Goal: Task Accomplishment & Management: Manage account settings

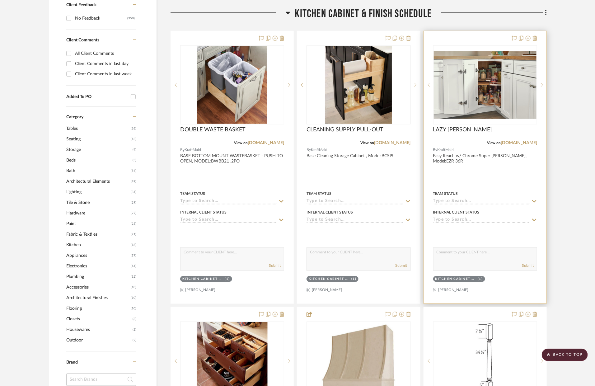
scroll to position [389, 0]
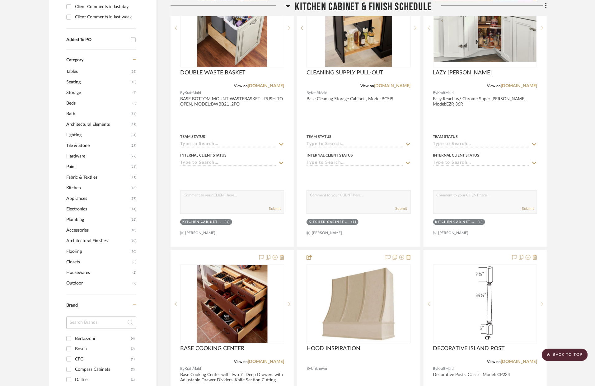
drag, startPoint x: 242, startPoint y: 286, endPoint x: 371, endPoint y: 1, distance: 312.7
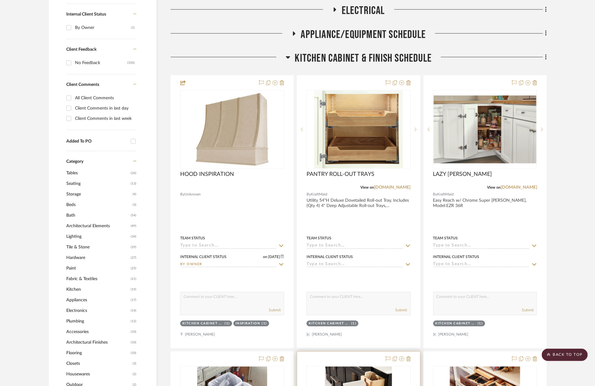
scroll to position [287, 0]
drag, startPoint x: 495, startPoint y: 311, endPoint x: 239, endPoint y: 3, distance: 400.0
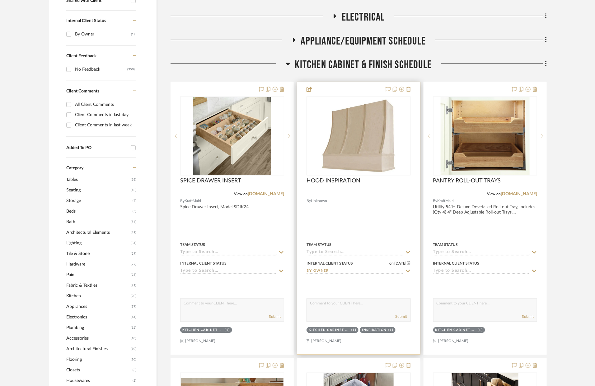
scroll to position [330, 0]
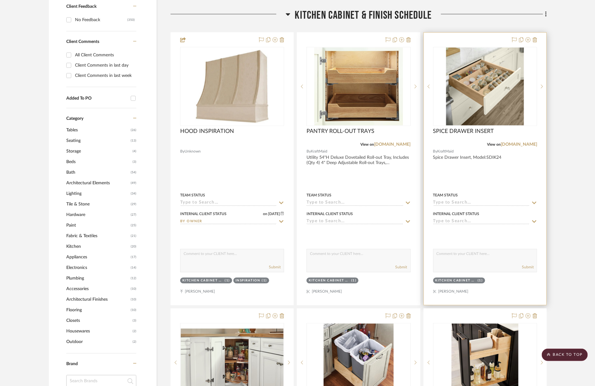
click at [506, 164] on div at bounding box center [485, 169] width 123 height 272
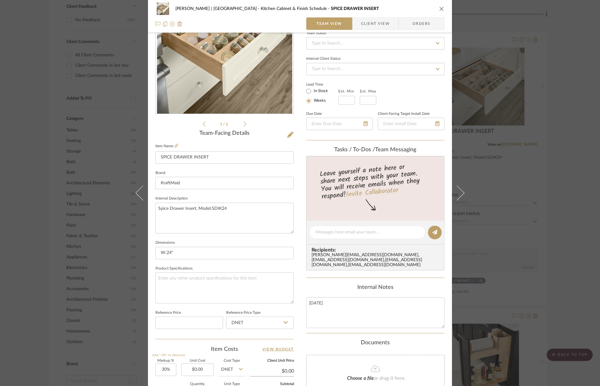
scroll to position [131, 0]
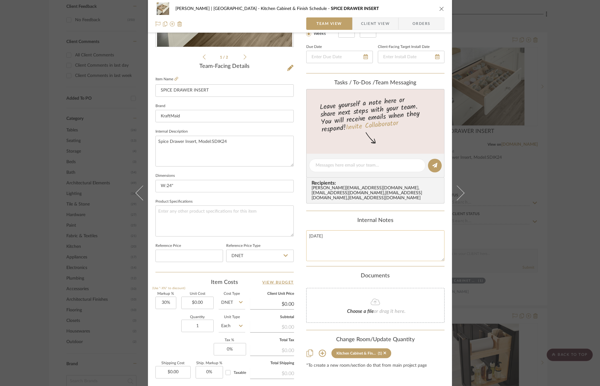
click at [338, 242] on textarea "AUG 2025" at bounding box center [375, 245] width 138 height 31
drag, startPoint x: 215, startPoint y: 93, endPoint x: 157, endPoint y: 85, distance: 57.8
click at [157, 85] on input "SPICE DRAWER INSERT" at bounding box center [224, 90] width 138 height 12
click at [355, 234] on textarea "AUG 2025" at bounding box center [375, 245] width 138 height 31
drag, startPoint x: 351, startPoint y: 234, endPoint x: 287, endPoint y: 232, distance: 64.5
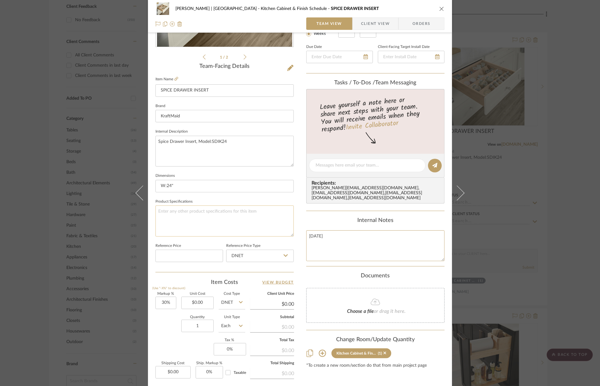
click at [287, 232] on div "VENTRESCA | MORRO BAY Kitchen Cabinet & Finish Schedule SPICE DRAWER INSERT Tea…" at bounding box center [300, 161] width 304 height 575
paste textarea "SPICE DRAWER INSERT"
click at [357, 233] on textarea "SPICE DRAWER INSERT, RIGHT OF RANGE" at bounding box center [375, 245] width 138 height 31
click at [439, 234] on textarea "SPICE DRAWER INSERT: TOP DRAWER, RIGHT OF RANGE" at bounding box center [375, 245] width 138 height 31
type textarea "SPICE DRAWER INSERT: TOP DRAWER, RIGHT OF RANGE"
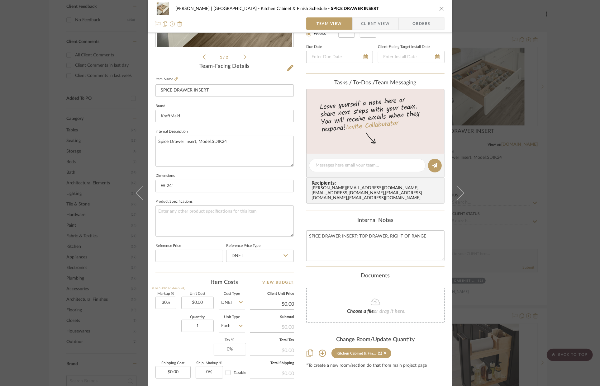
click at [443, 10] on div "VENTRESCA | MORRO BAY Kitchen Cabinet & Finish Schedule SPICE DRAWER INSERT Tea…" at bounding box center [300, 16] width 304 height 33
click at [566, 136] on div "VENTRESCA | MORRO BAY Kitchen Cabinet & Finish Schedule SPICE DRAWER INSERT Tea…" at bounding box center [300, 193] width 600 height 386
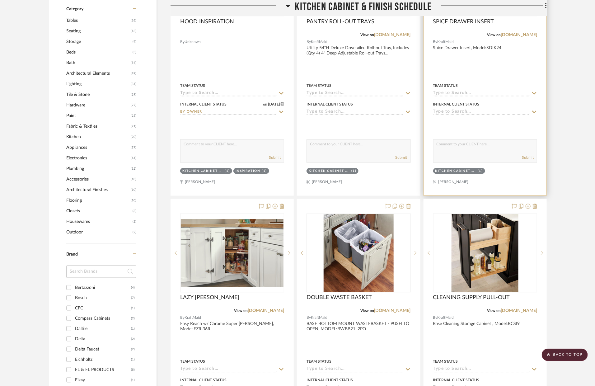
scroll to position [441, 0]
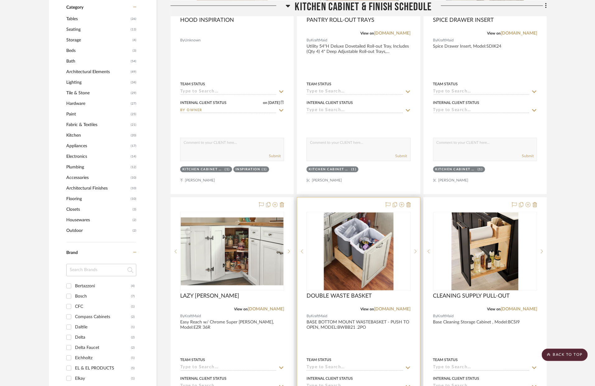
click at [364, 322] on div at bounding box center [358, 334] width 123 height 272
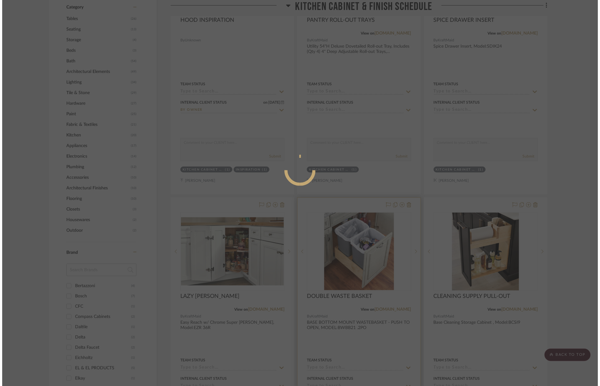
scroll to position [0, 0]
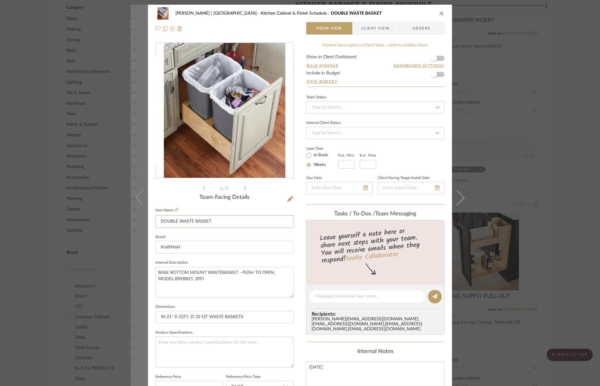
drag, startPoint x: 214, startPoint y: 225, endPoint x: 141, endPoint y: 220, distance: 72.4
click at [141, 220] on mat-dialog-content "VENTRESCA | MORRO BAY Kitchen Cabinet & Finish Schedule DOUBLE WASTE BASKET Tea…" at bounding box center [299, 292] width 339 height 575
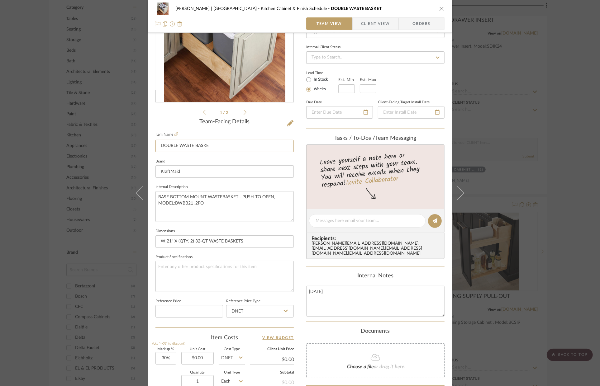
scroll to position [151, 0]
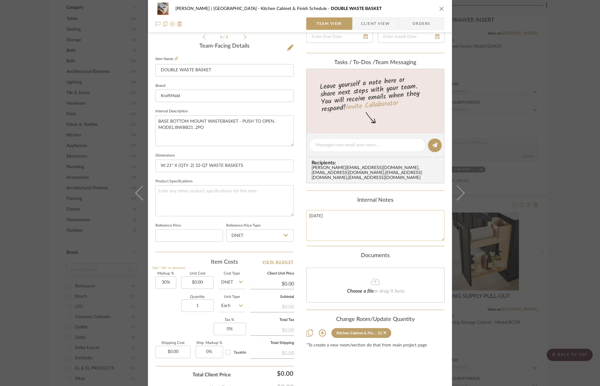
drag, startPoint x: 335, startPoint y: 216, endPoint x: 306, endPoint y: 212, distance: 29.2
click at [306, 212] on textarea "AUG 2025" at bounding box center [375, 225] width 138 height 31
paste textarea "DOUBLE WASTE BASKET"
type textarea "DOUBLE WASTE BASKET: LEFT OF SINK"
click at [281, 201] on textarea at bounding box center [224, 200] width 138 height 31
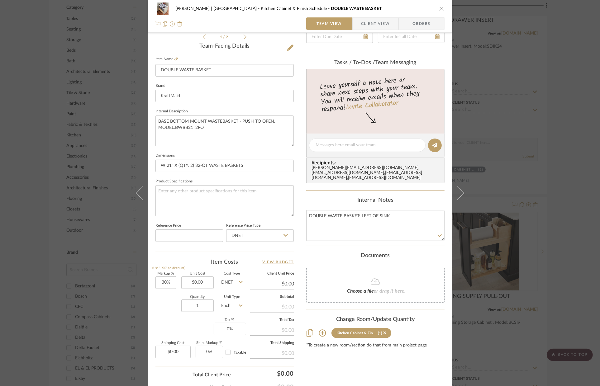
click at [439, 7] on icon "close" at bounding box center [441, 8] width 5 height 5
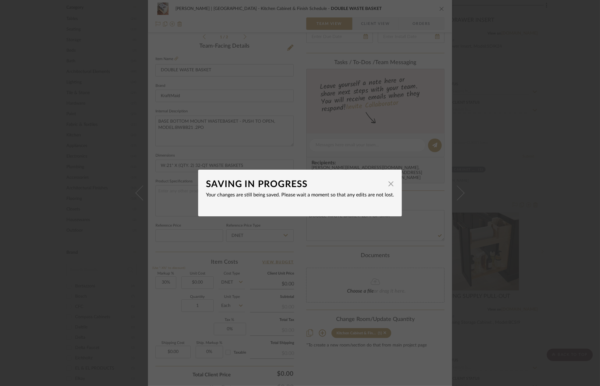
click at [392, 186] on dialog-content "SAVING IN PROGRESS × Your changes are still being saved. Please wait a moment s…" at bounding box center [300, 193] width 204 height 47
click at [389, 185] on span "button" at bounding box center [391, 183] width 12 height 12
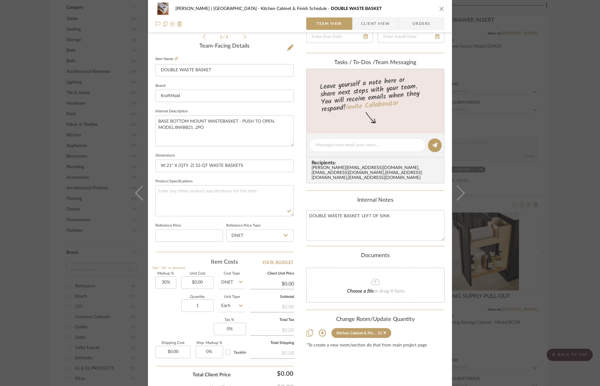
click at [439, 8] on icon "close" at bounding box center [441, 8] width 5 height 5
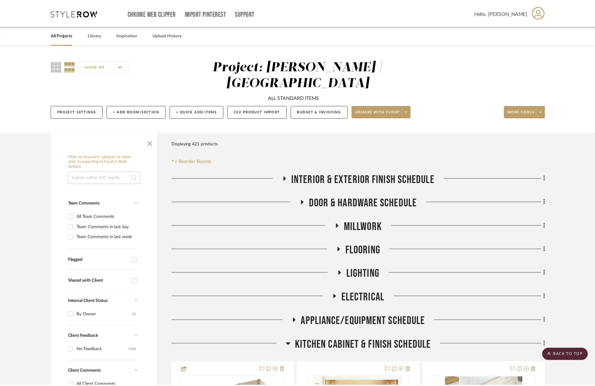
scroll to position [441, 0]
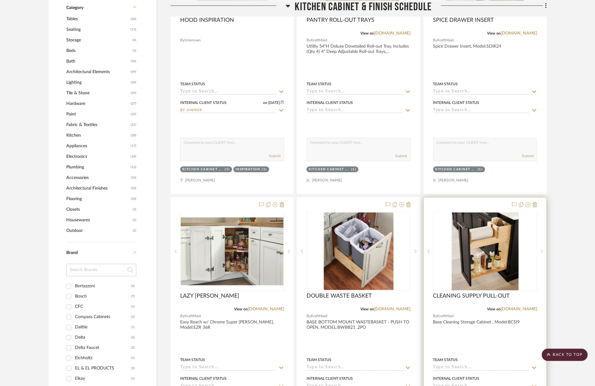
click at [516, 323] on div at bounding box center [485, 334] width 123 height 272
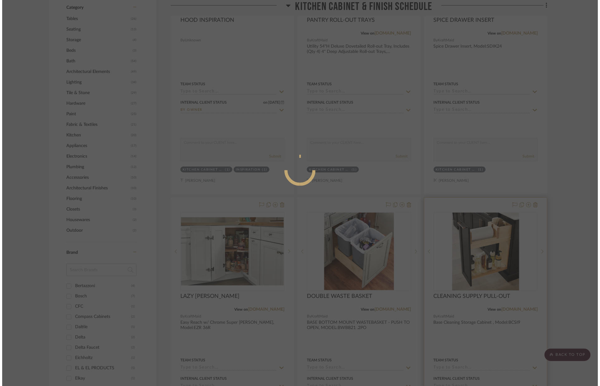
scroll to position [0, 0]
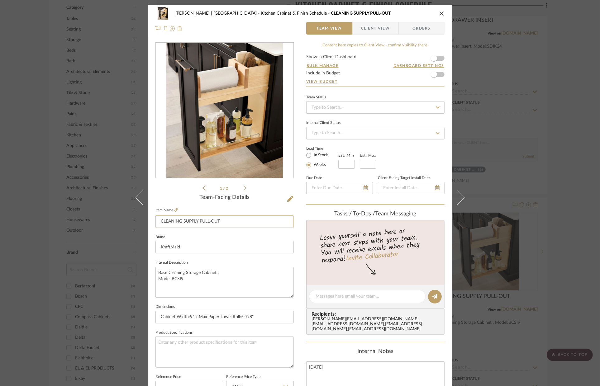
drag, startPoint x: 229, startPoint y: 224, endPoint x: 180, endPoint y: 223, distance: 49.2
click at [180, 223] on input "CLEANING SUPPLY PULL-OUT" at bounding box center [224, 221] width 138 height 12
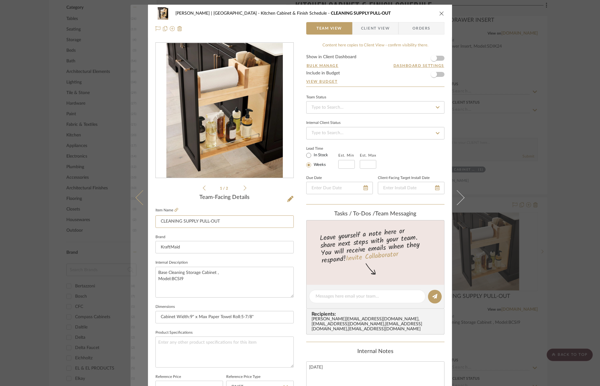
drag, startPoint x: 221, startPoint y: 220, endPoint x: 140, endPoint y: 222, distance: 81.3
click at [140, 222] on mat-dialog-content "VENTRESCA | MORRO BAY Kitchen Cabinet & Finish Schedule CLEANING SUPPLY PULL-OU…" at bounding box center [299, 292] width 339 height 575
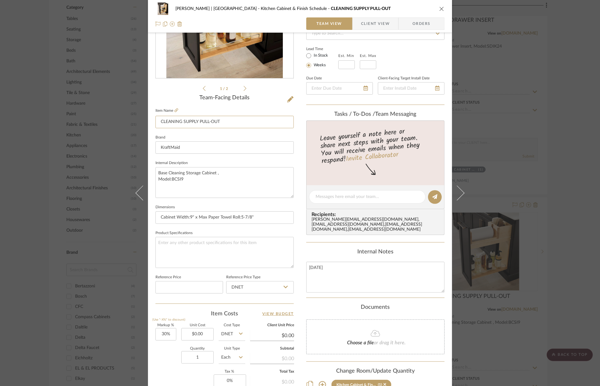
scroll to position [136, 0]
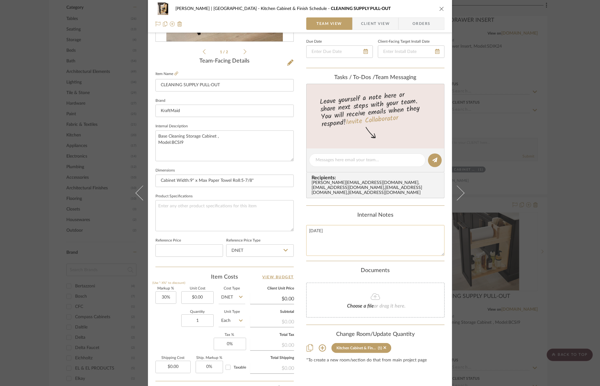
click at [351, 232] on textarea "AUG 2025" at bounding box center [375, 240] width 138 height 31
paste textarea "CLEANING SUPPLY PULL-OUT"
type textarea "CLEANING SUPPLY PULL-OUT: RIGHT OF DW"
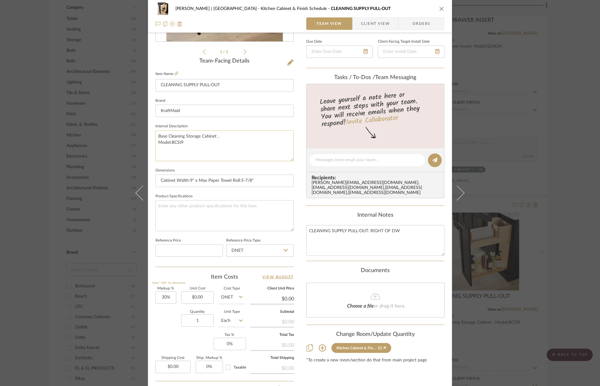
click at [244, 146] on textarea "Base Cleaning Storage Cabinet , Model:BCSI9" at bounding box center [224, 145] width 138 height 31
click at [404, 230] on textarea "CLEANING SUPPLY PULL-OUT: RIGHT OF DW" at bounding box center [375, 240] width 138 height 31
type textarea "CLEANING SUPPLY PULL-OUT: RIGHT OF DISHWASHER"
click at [267, 218] on textarea at bounding box center [224, 215] width 138 height 31
click at [440, 7] on icon "close" at bounding box center [441, 8] width 5 height 5
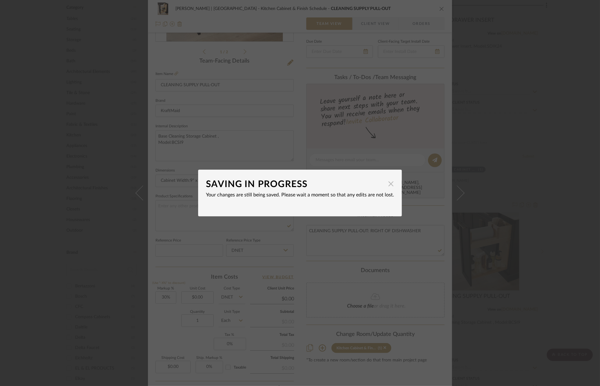
click at [387, 186] on span "button" at bounding box center [391, 183] width 12 height 12
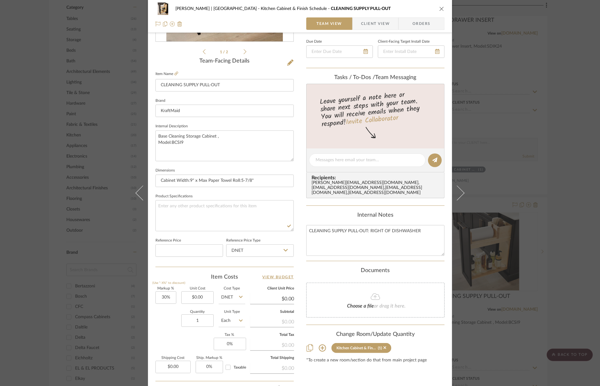
click at [441, 11] on icon "close" at bounding box center [441, 8] width 5 height 5
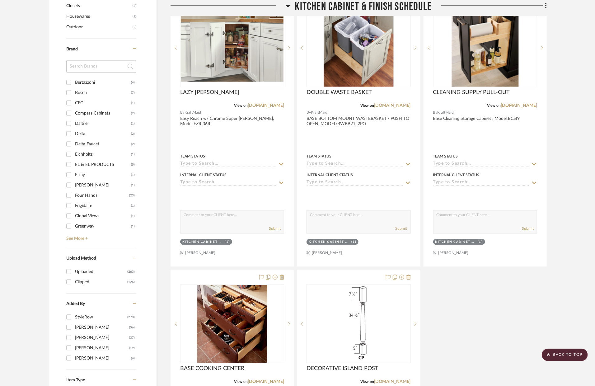
scroll to position [751, 0]
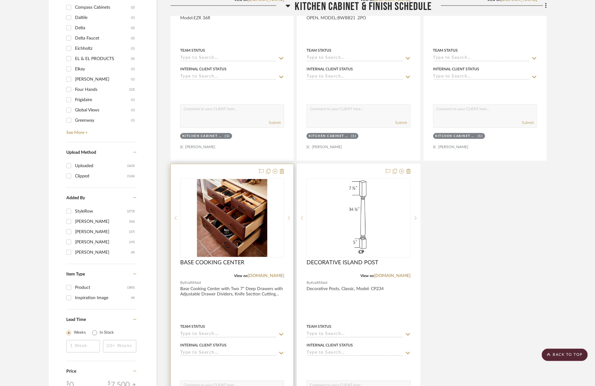
click at [254, 293] on div at bounding box center [232, 300] width 123 height 272
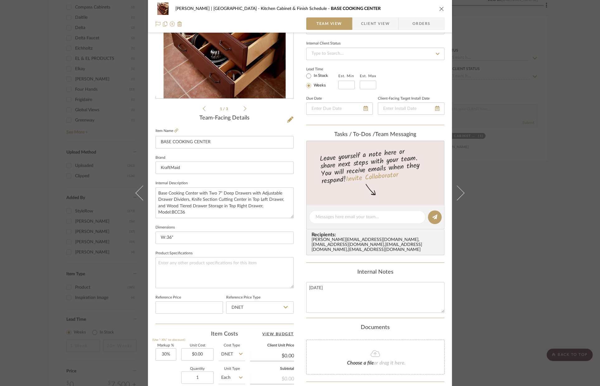
scroll to position [122, 0]
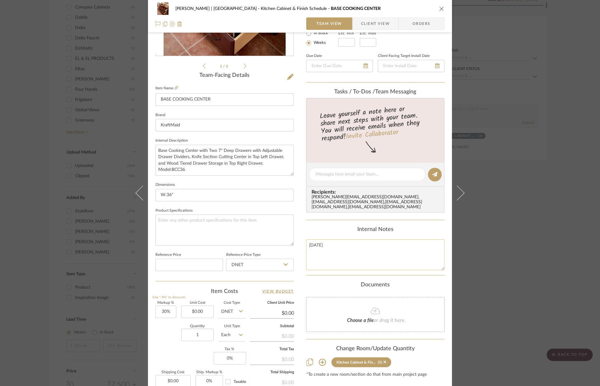
click at [347, 248] on textarea "AUG 2025" at bounding box center [375, 254] width 138 height 31
drag, startPoint x: 183, startPoint y: 99, endPoint x: 159, endPoint y: 97, distance: 24.7
click at [159, 97] on input "BASE COOKING CENTER" at bounding box center [224, 99] width 138 height 12
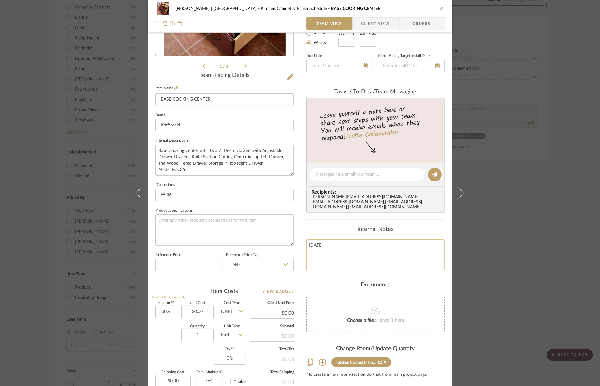
click at [327, 241] on textarea "AUG 2025" at bounding box center [375, 254] width 138 height 31
paste textarea "BASE COOKING CENTER"
type textarea "BASE COOKING CENTER, CENTER CABINET IN ISLAND"
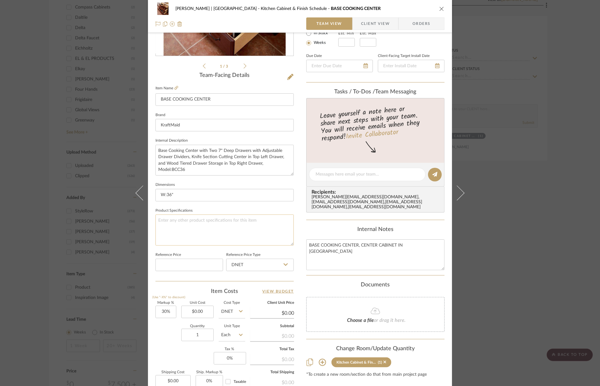
click at [230, 218] on textarea at bounding box center [224, 230] width 138 height 31
click at [442, 6] on div "VENTRESCA | MORRO BAY Kitchen Cabinet & Finish Schedule BASE COOKING CENTER" at bounding box center [299, 8] width 289 height 12
click at [441, 7] on icon "close" at bounding box center [441, 8] width 5 height 5
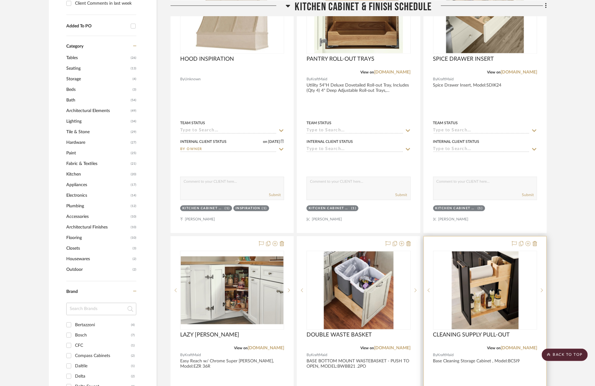
scroll to position [293, 0]
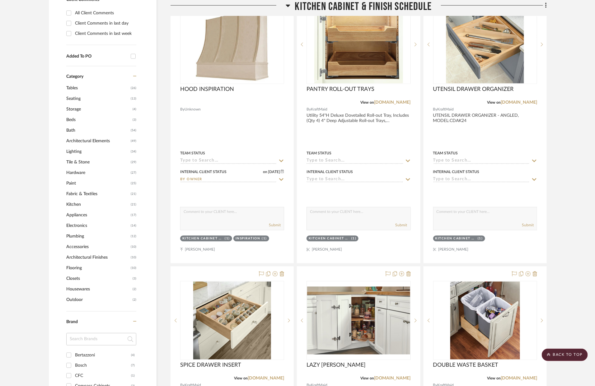
scroll to position [318, 0]
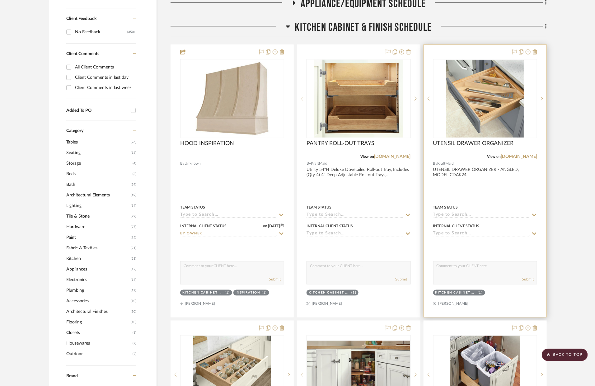
click at [498, 169] on div at bounding box center [485, 181] width 123 height 272
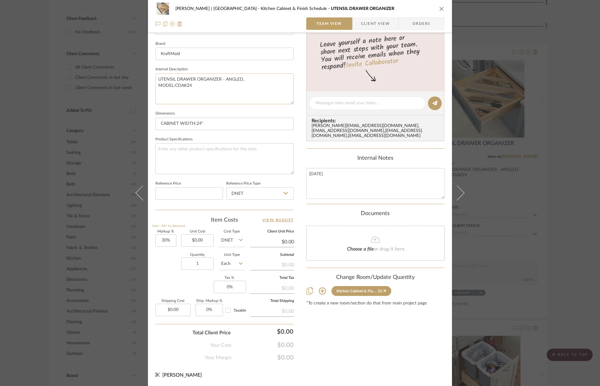
scroll to position [60, 0]
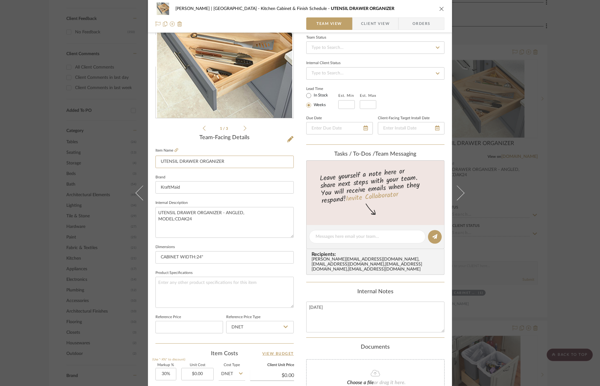
drag, startPoint x: 231, startPoint y: 163, endPoint x: 147, endPoint y: 158, distance: 84.3
click at [148, 158] on div "VENTRESCA | MORRO BAY Kitchen Cabinet & Finish Schedule UTENSIL DRAWER ORGANIZE…" at bounding box center [300, 232] width 304 height 575
click at [339, 302] on textarea "AUG 2025" at bounding box center [375, 317] width 138 height 31
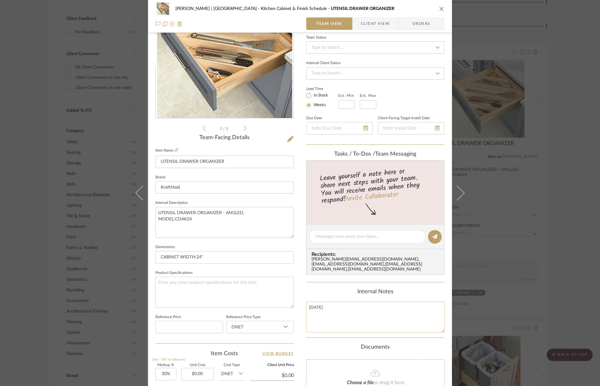
paste textarea "UTENSIL DRAWER ORGANIZER"
type textarea "UTENSIL DRAWER ORGANIZER: TOP DRAWER, LEFT OF RANGE"
click at [247, 260] on input "CABINET WIDTH:24"" at bounding box center [224, 257] width 138 height 12
click at [439, 7] on icon "close" at bounding box center [441, 8] width 5 height 5
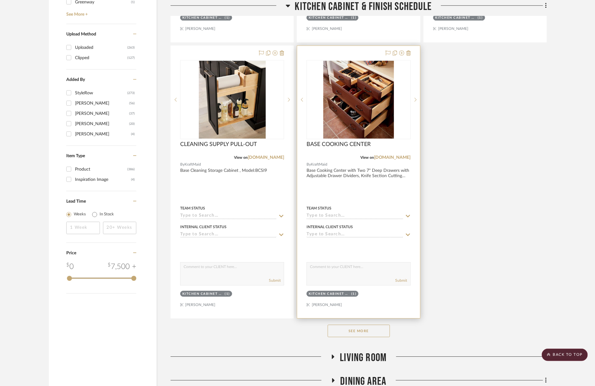
scroll to position [871, 0]
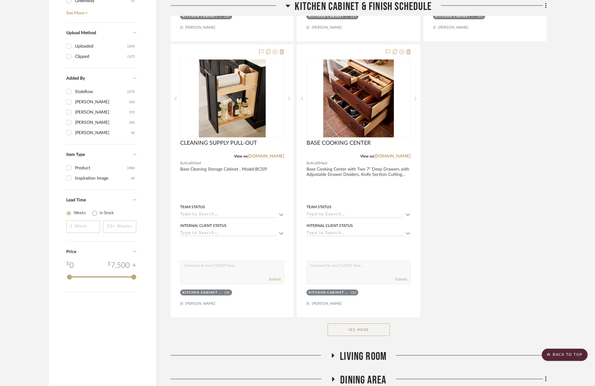
click at [381, 324] on button "See More" at bounding box center [359, 330] width 62 height 12
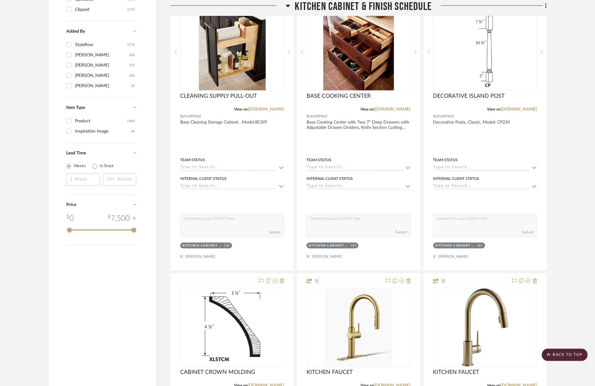
scroll to position [952, 0]
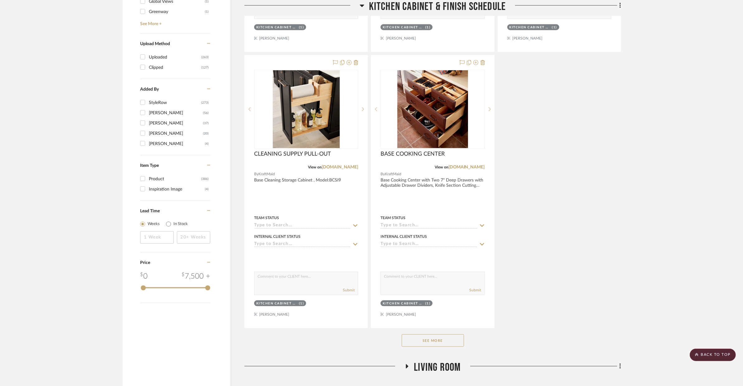
scroll to position [947, 0]
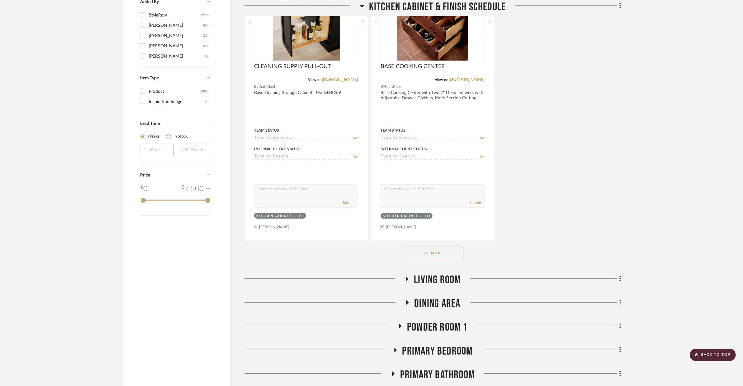
click at [416, 247] on button "See More" at bounding box center [433, 253] width 62 height 12
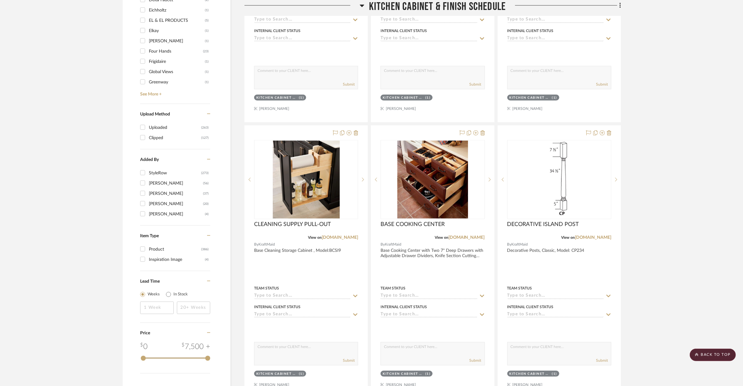
scroll to position [788, 0]
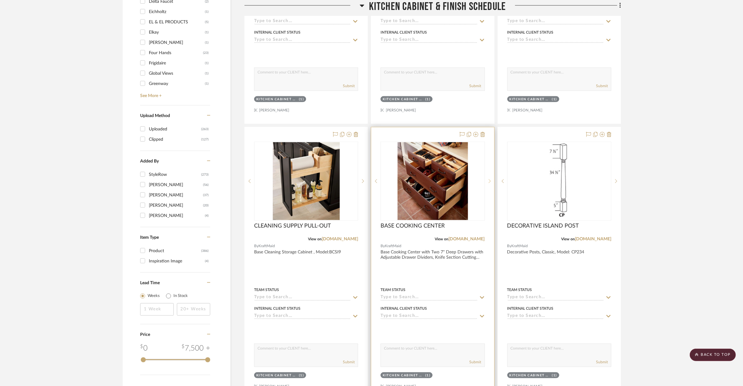
click at [489, 179] on icon at bounding box center [490, 181] width 2 height 4
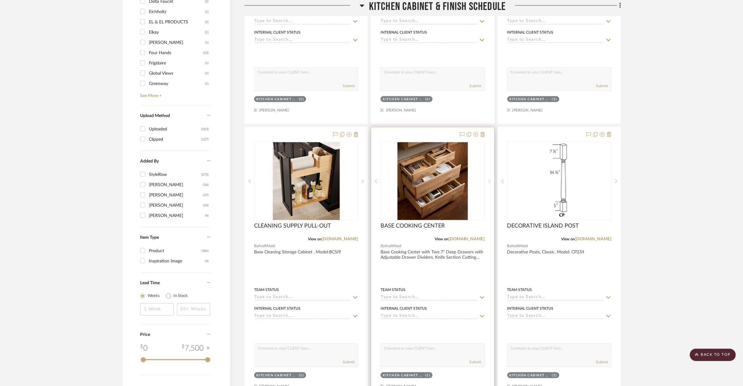
click at [489, 179] on icon at bounding box center [490, 181] width 2 height 4
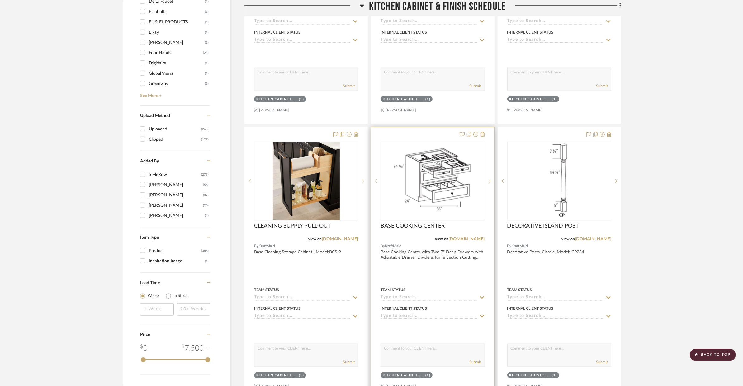
click at [489, 179] on icon at bounding box center [490, 181] width 2 height 4
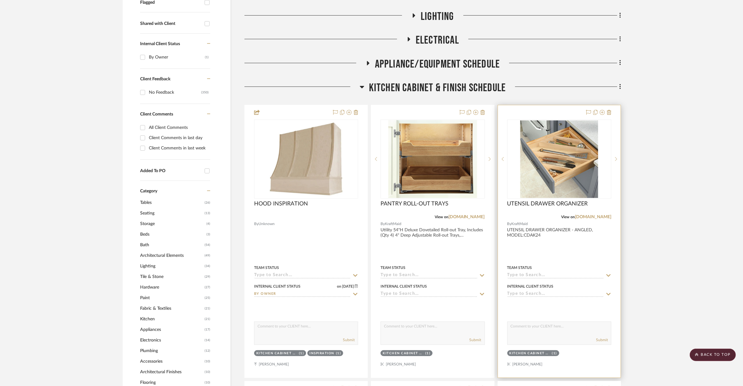
scroll to position [232, 0]
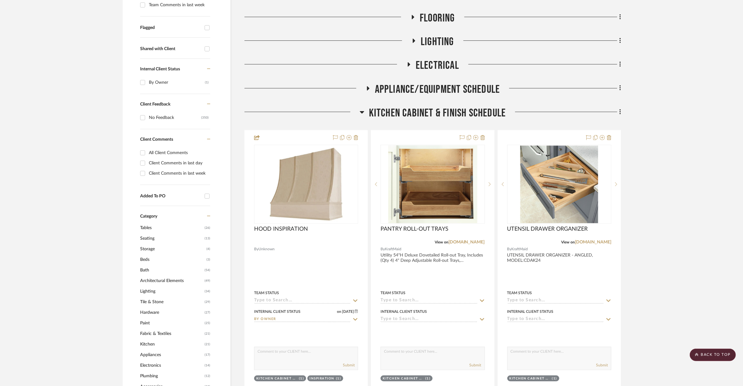
click at [444, 106] on span "Kitchen Cabinet & Finish Schedule" at bounding box center [437, 112] width 137 height 13
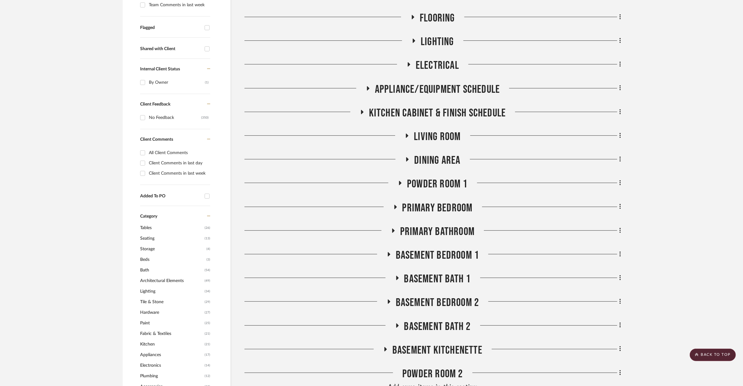
click at [416, 130] on span "Living Room" at bounding box center [437, 136] width 47 height 13
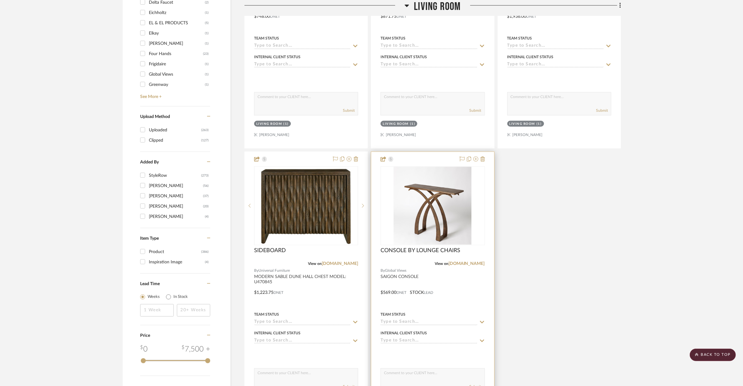
scroll to position [932, 0]
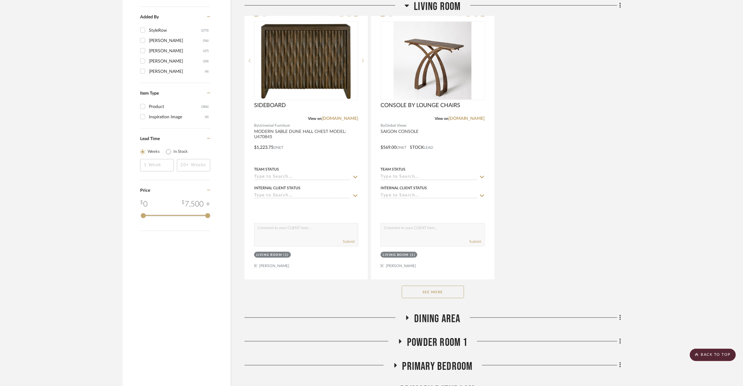
click at [452, 286] on button "See More" at bounding box center [433, 292] width 62 height 12
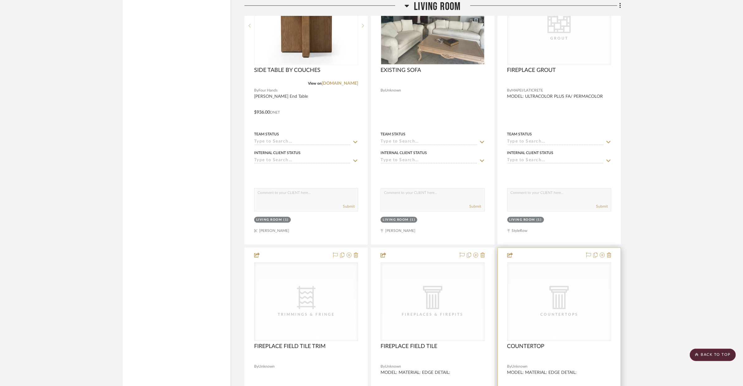
scroll to position [1810, 0]
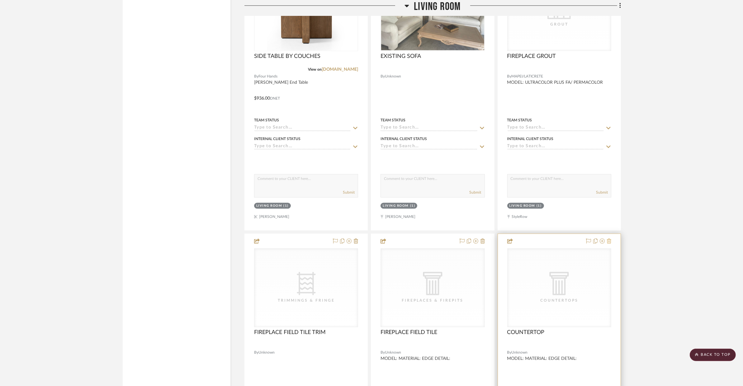
click at [599, 239] on icon at bounding box center [609, 241] width 4 height 5
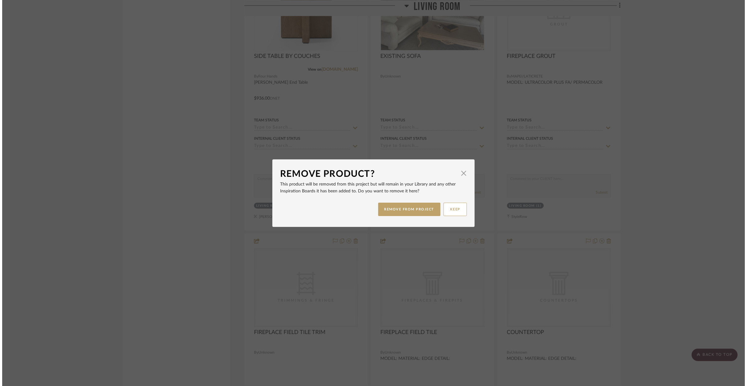
scroll to position [0, 0]
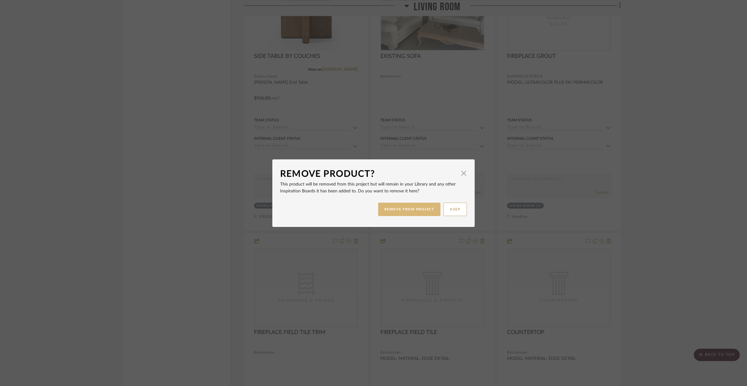
click at [389, 206] on button "REMOVE FROM PROJECT" at bounding box center [409, 209] width 63 height 13
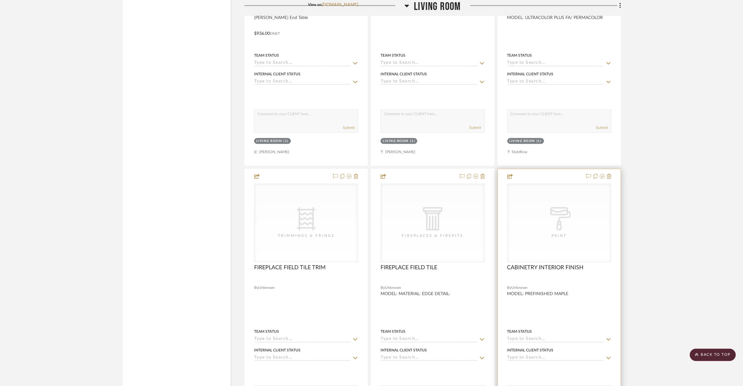
scroll to position [1927, 0]
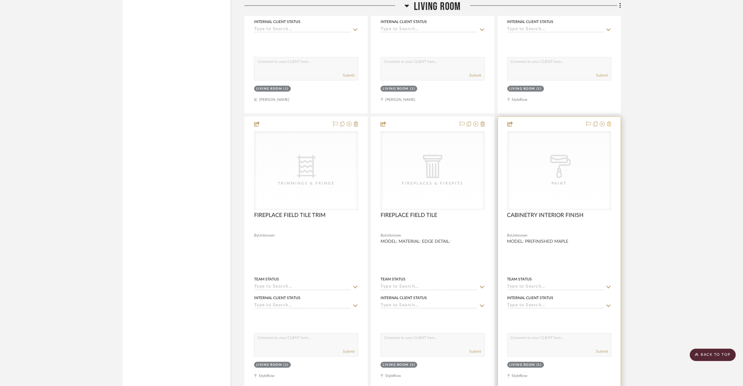
click at [599, 121] on icon at bounding box center [609, 123] width 4 height 5
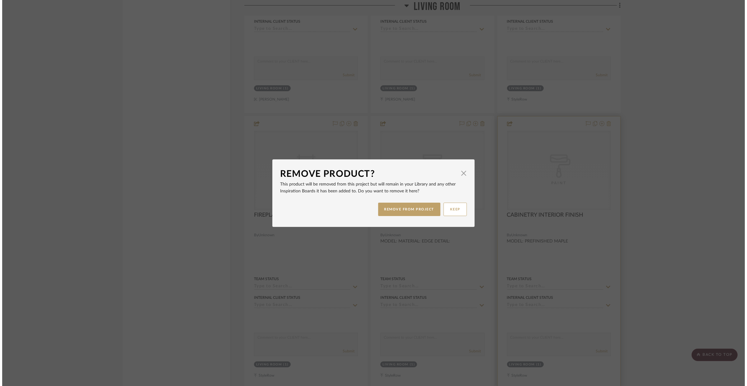
scroll to position [0, 0]
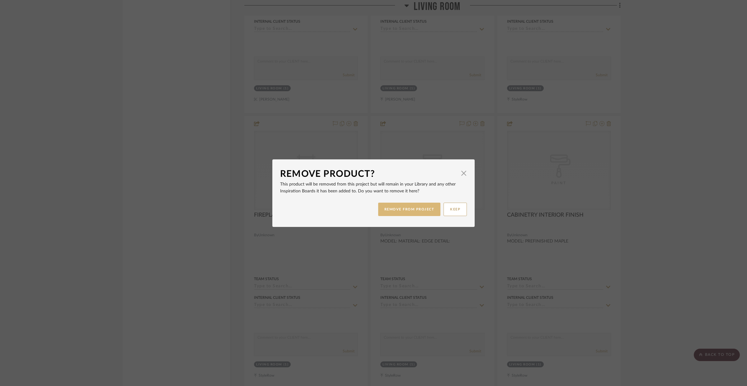
click at [427, 206] on button "REMOVE FROM PROJECT" at bounding box center [409, 209] width 63 height 13
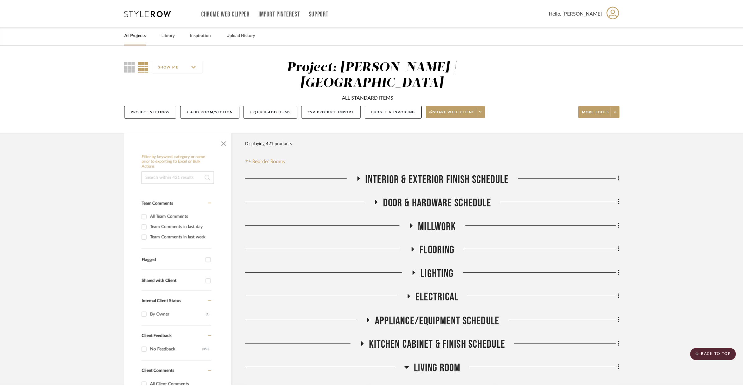
scroll to position [1927, 0]
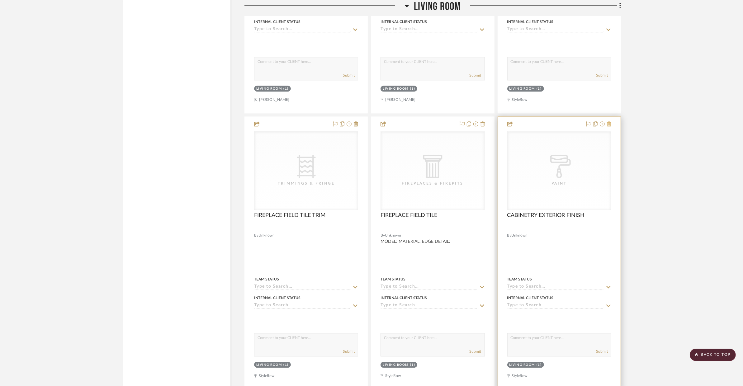
click at [599, 121] on icon at bounding box center [609, 123] width 4 height 5
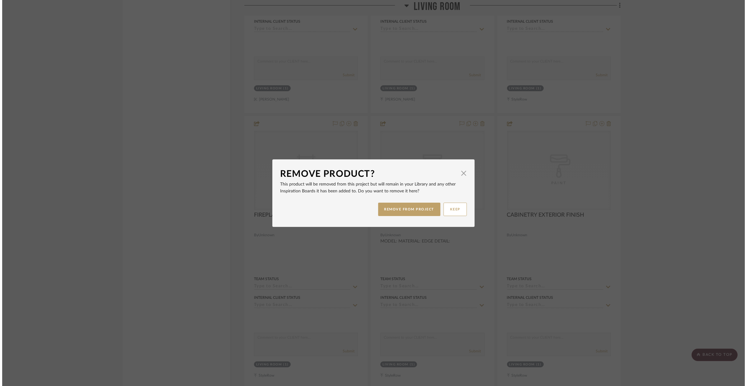
scroll to position [0, 0]
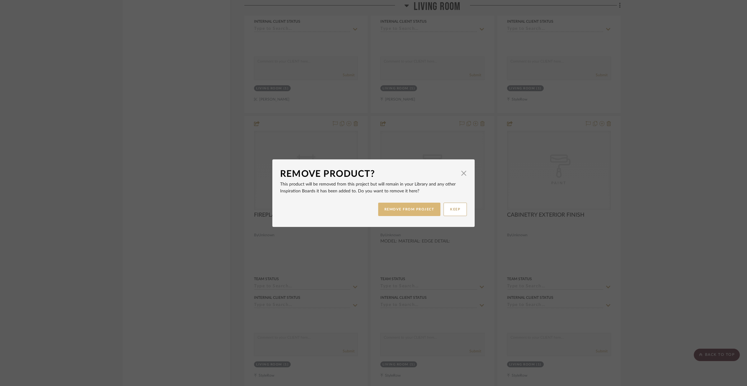
click at [411, 205] on button "REMOVE FROM PROJECT" at bounding box center [409, 209] width 63 height 13
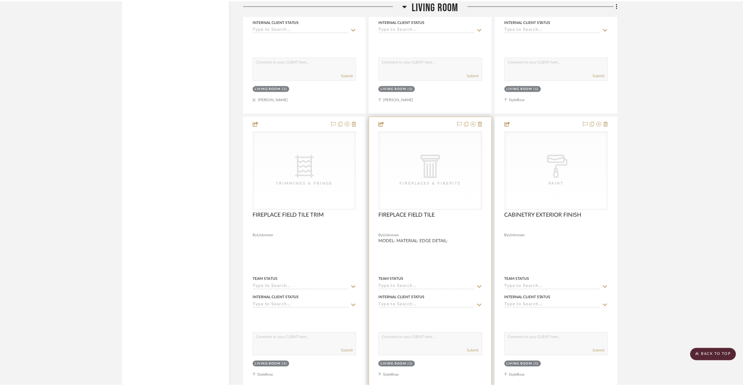
scroll to position [1927, 0]
click at [482, 121] on icon at bounding box center [482, 123] width 4 height 5
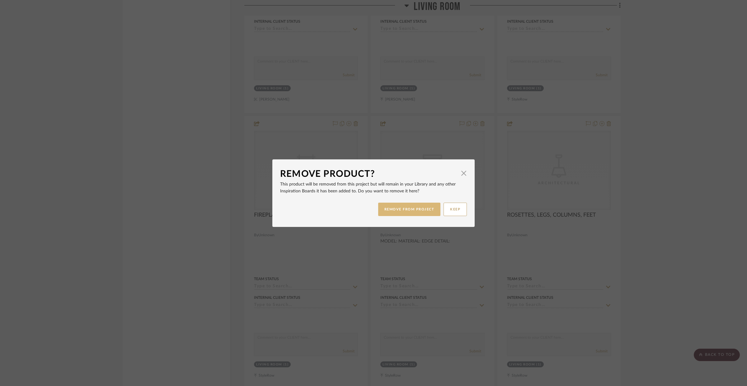
click at [425, 206] on button "REMOVE FROM PROJECT" at bounding box center [409, 209] width 63 height 13
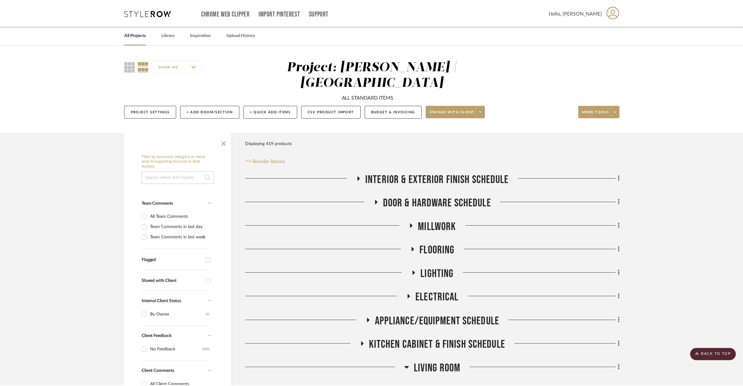
scroll to position [1927, 0]
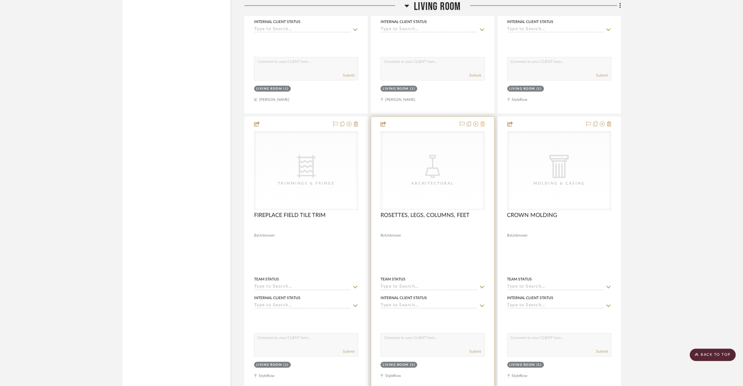
click at [481, 121] on icon at bounding box center [482, 123] width 4 height 5
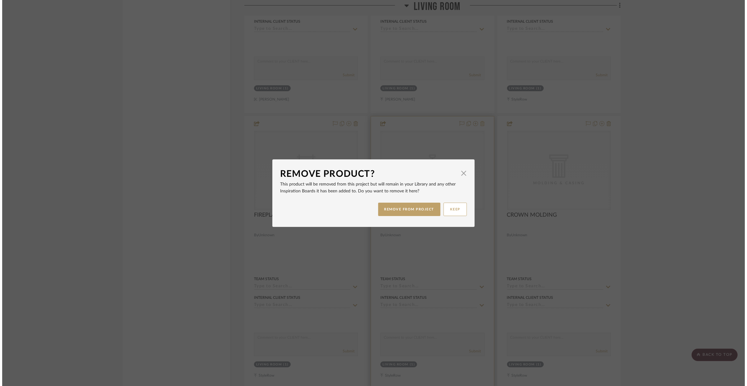
scroll to position [0, 0]
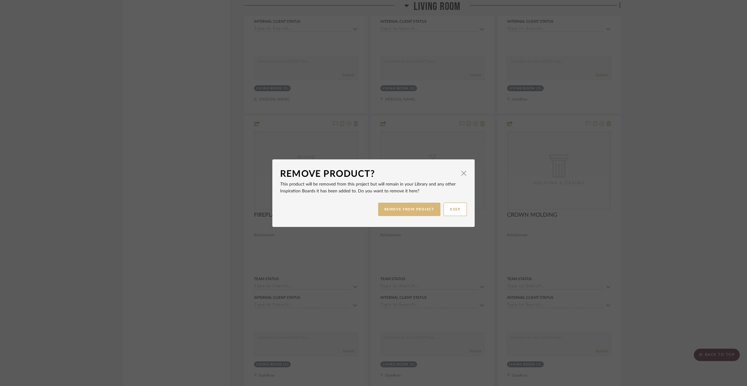
click at [424, 210] on button "REMOVE FROM PROJECT" at bounding box center [409, 209] width 63 height 13
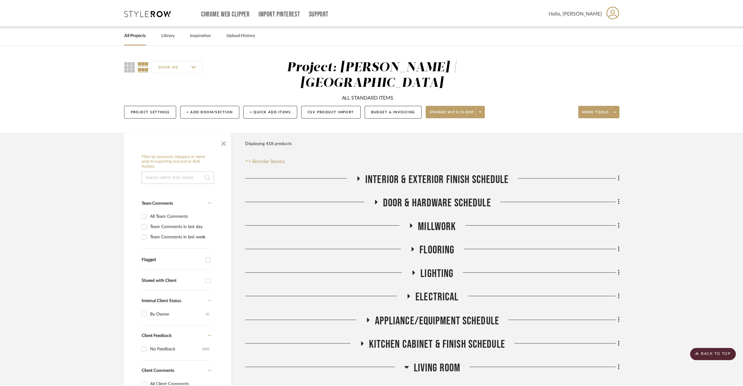
scroll to position [1927, 0]
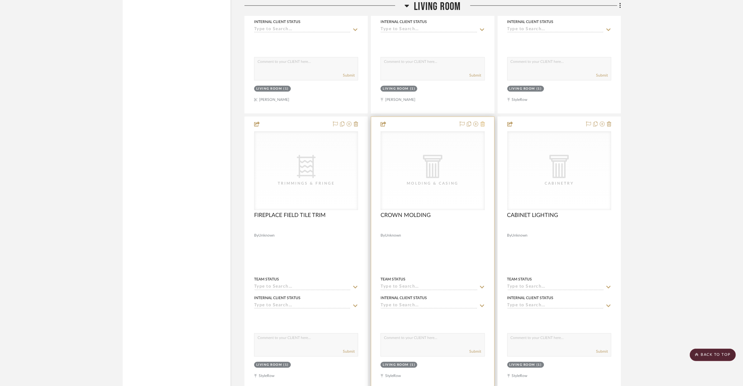
click at [482, 121] on icon at bounding box center [482, 123] width 4 height 5
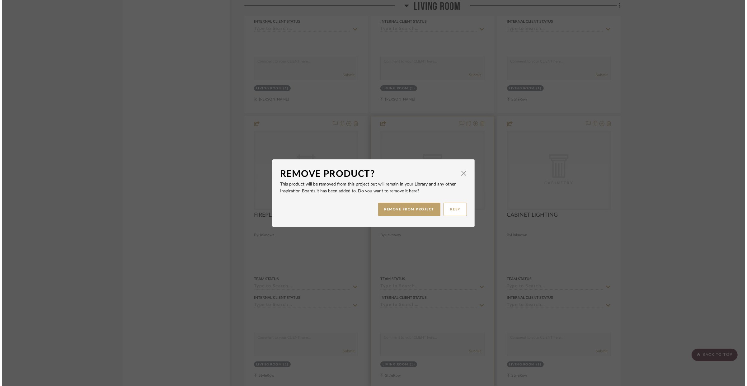
scroll to position [0, 0]
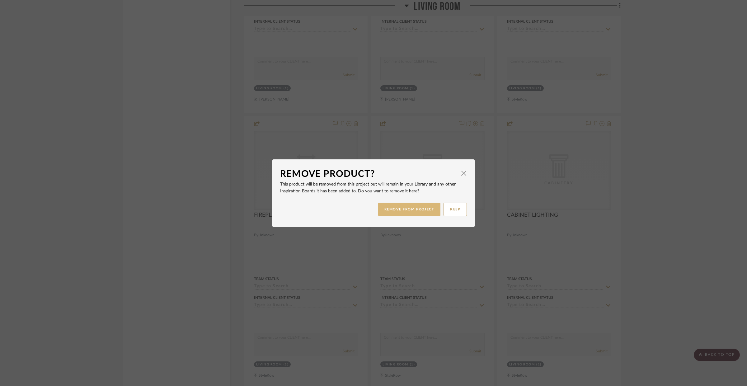
click at [418, 206] on button "REMOVE FROM PROJECT" at bounding box center [409, 209] width 63 height 13
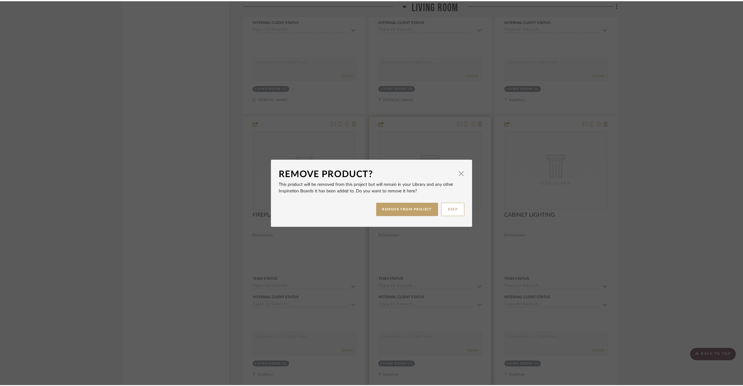
scroll to position [1927, 0]
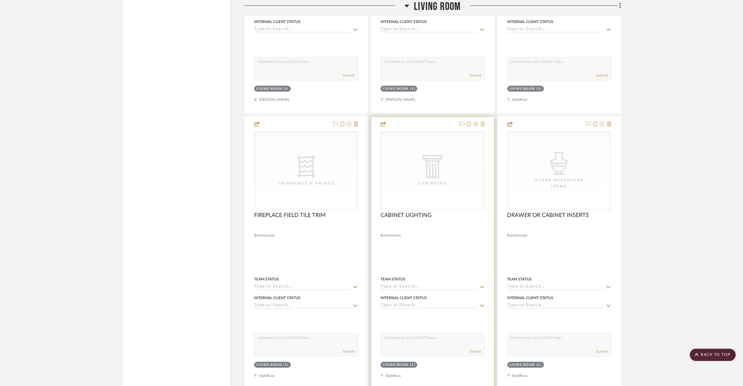
click at [482, 121] on icon at bounding box center [482, 123] width 4 height 5
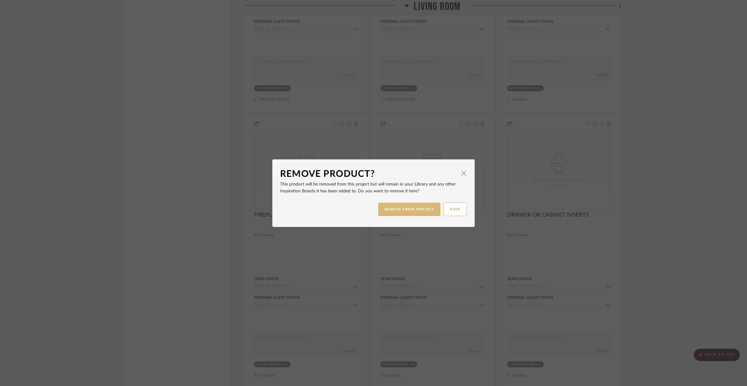
click at [428, 207] on button "REMOVE FROM PROJECT" at bounding box center [409, 209] width 63 height 13
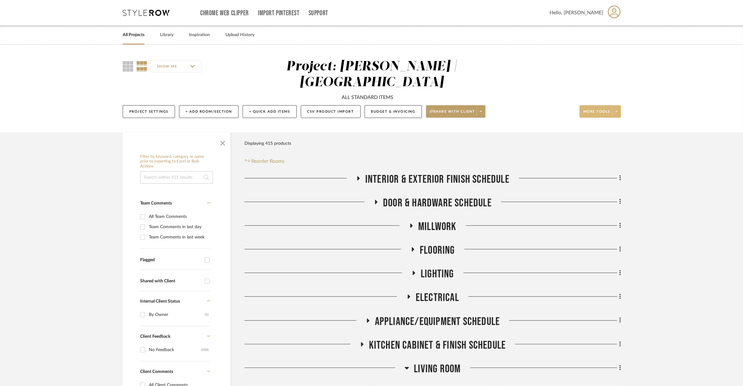
click at [599, 94] on div "SHOW ME Project: [PERSON_NAME] | MORRO BAY ALL STANDARD ITEMS Project Settings …" at bounding box center [371, 90] width 516 height 63
click at [599, 107] on span at bounding box center [616, 111] width 9 height 9
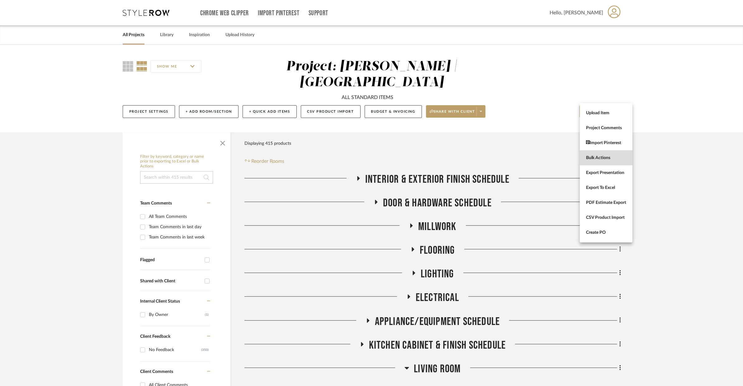
click at [599, 162] on button "Bulk Actions" at bounding box center [606, 157] width 53 height 15
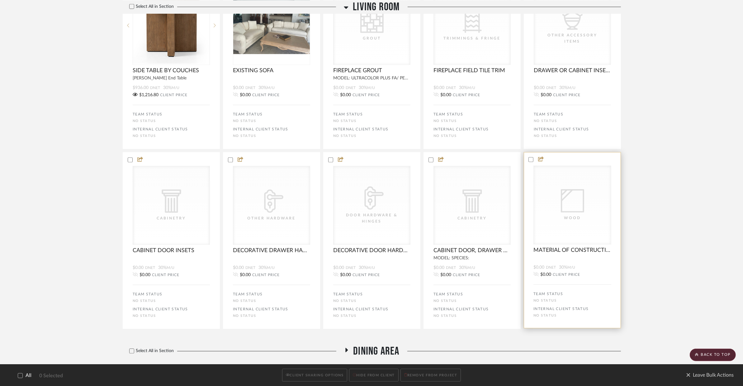
scroll to position [1107, 0]
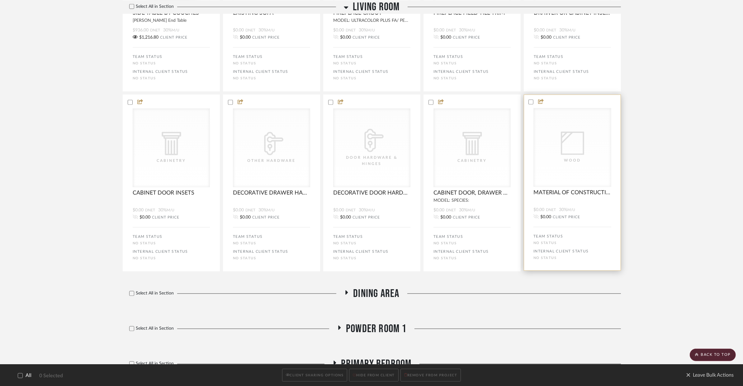
click at [549, 108] on div "Wood" at bounding box center [572, 147] width 77 height 78
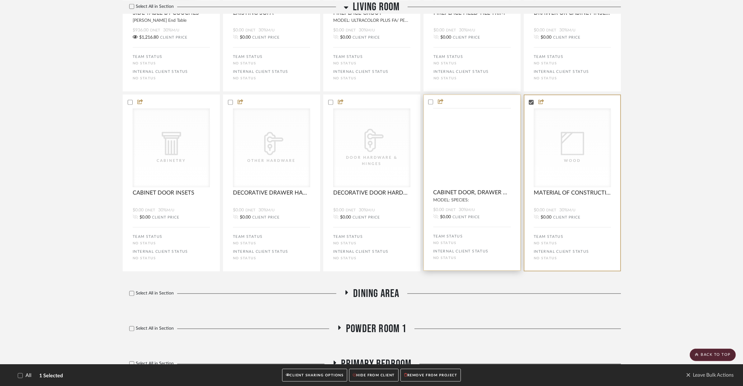
click at [0, 0] on div "CategoryIconArchitectural Created with Sketch. Cabinetry" at bounding box center [0, 0] width 0 height 0
click at [0, 0] on div "CategoryIconHardware Created with Sketch. Door Hardware & Hinges" at bounding box center [0, 0] width 0 height 0
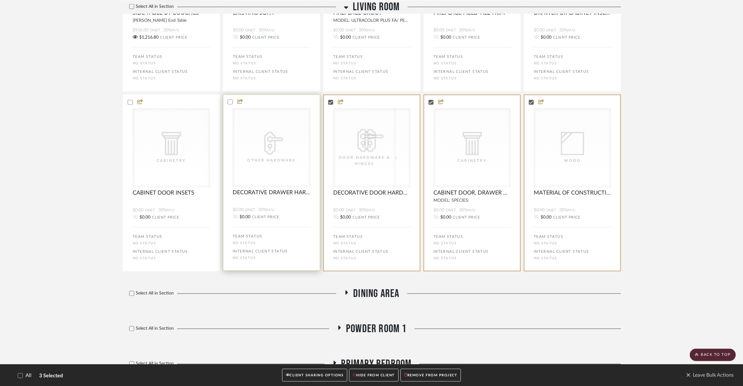
click at [0, 0] on icon "CategoryIconHardware Created with Sketch." at bounding box center [0, 0] width 0 height 0
click at [0, 0] on icon "CategoryIconArchitectural Created with Sketch." at bounding box center [0, 0] width 0 height 0
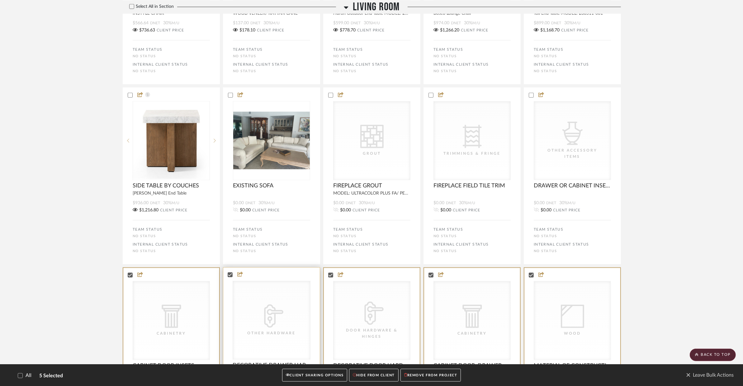
scroll to position [867, 0]
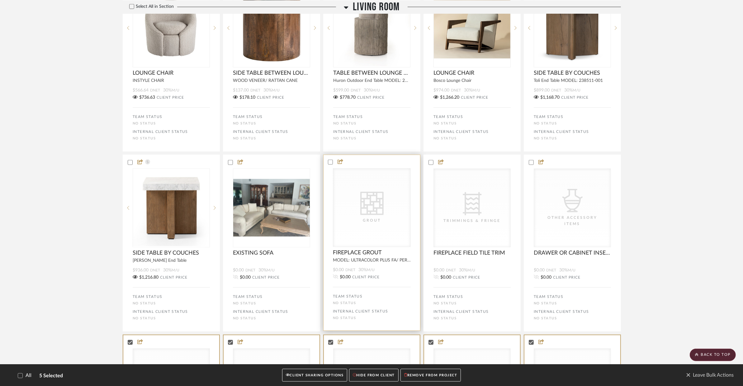
click at [381, 197] on icon "0" at bounding box center [371, 203] width 23 height 23
click at [0, 0] on div "CategoryIconFabric Created with Sketch. Trimmings & Fringe" at bounding box center [0, 0] width 0 height 0
click at [546, 190] on div "CategoryIconAccessories Created with Sketch. Other Accessory Items" at bounding box center [572, 207] width 77 height 78
click at [599, 374] on span "Leave Bulk Actions" at bounding box center [710, 375] width 48 height 9
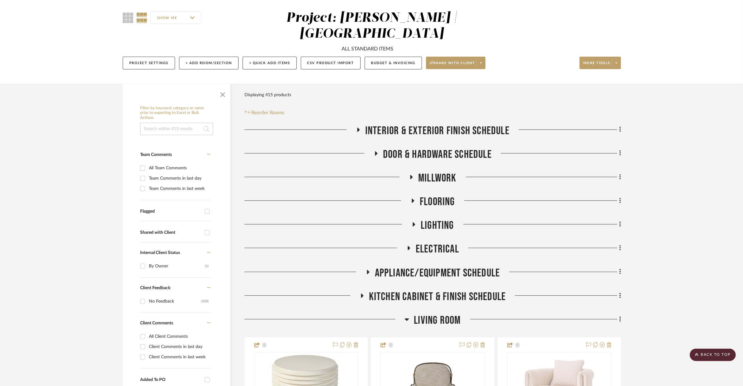
scroll to position [0, 0]
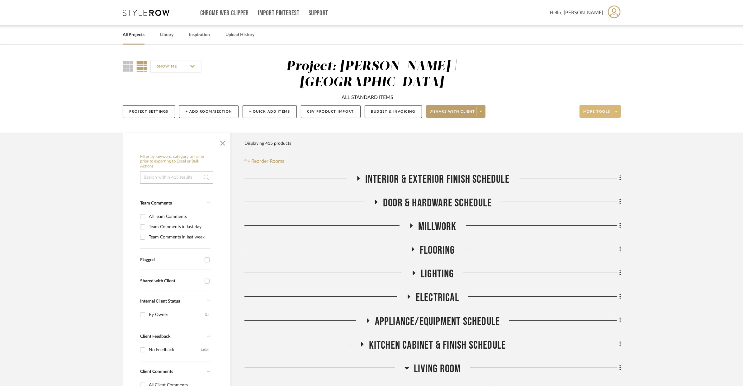
click at [599, 107] on span at bounding box center [616, 111] width 9 height 9
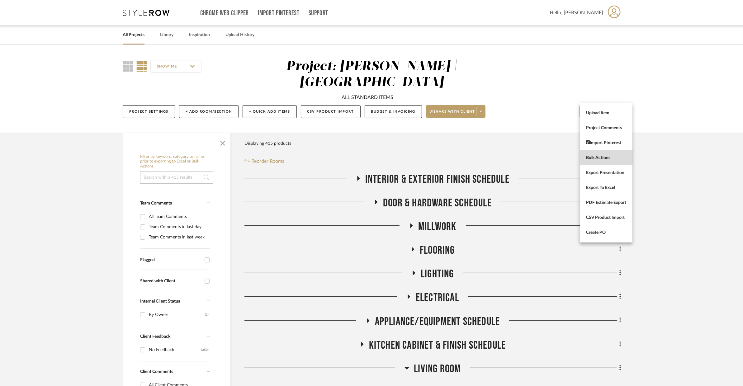
click at [598, 155] on span "Bulk Actions" at bounding box center [606, 157] width 40 height 5
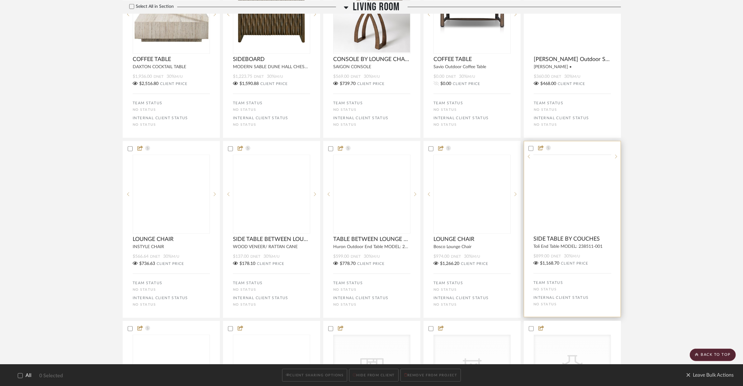
scroll to position [924, 0]
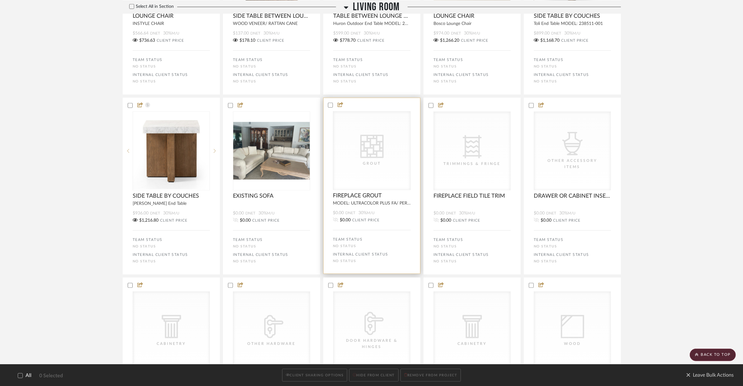
click at [0, 0] on div "CategoryIconTile Created with Sketch. Grout" at bounding box center [0, 0] width 0 height 0
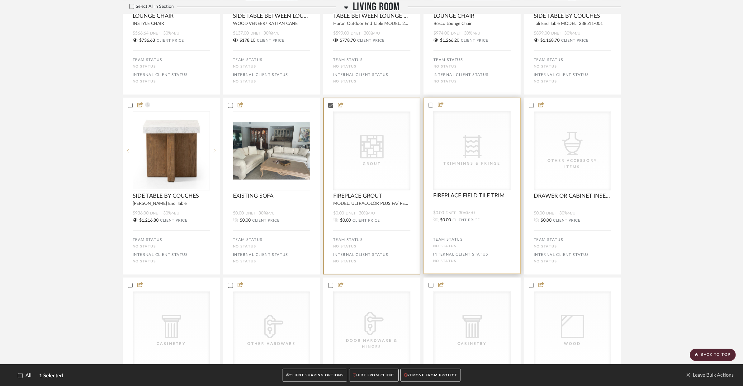
click at [443, 147] on div "CategoryIconFabric Created with Sketch. Trimmings & Fringe" at bounding box center [471, 150] width 77 height 78
click at [572, 172] on div "CategoryIconAccessories Created with Sketch. Other Accessory Items" at bounding box center [572, 150] width 77 height 78
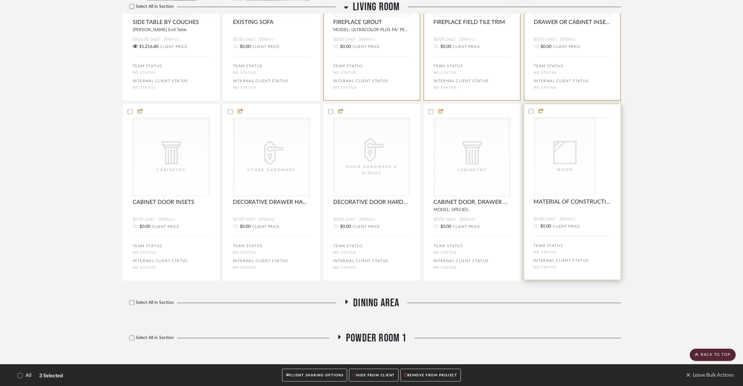
scroll to position [1116, 0]
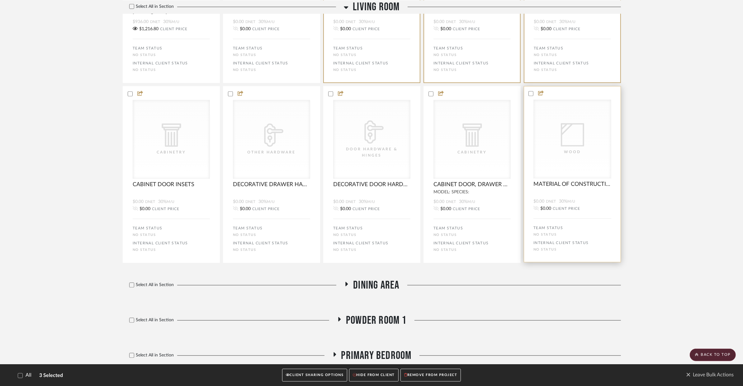
click at [0, 0] on div "Wood" at bounding box center [0, 0] width 0 height 0
click at [0, 0] on div "Cabinetry" at bounding box center [0, 0] width 0 height 0
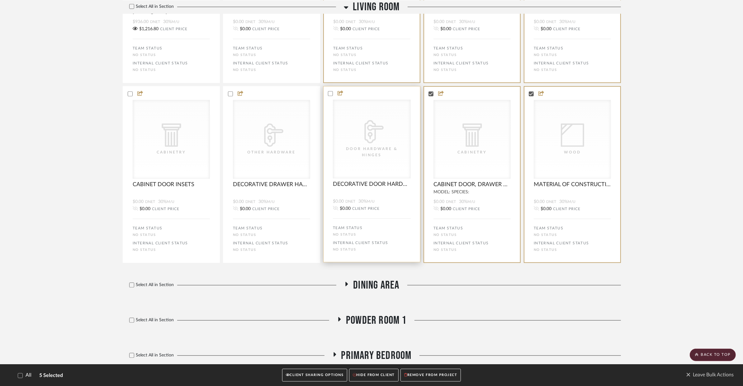
click at [0, 0] on div "CategoryIconHardware Created with Sketch. Door Hardware & Hinges" at bounding box center [0, 0] width 0 height 0
click at [317, 140] on bulk-actions-tile "CategoryIconHardware Created with Sketch. Other Hardware DECORATIVE DRAWER HARD…" at bounding box center [271, 174] width 97 height 176
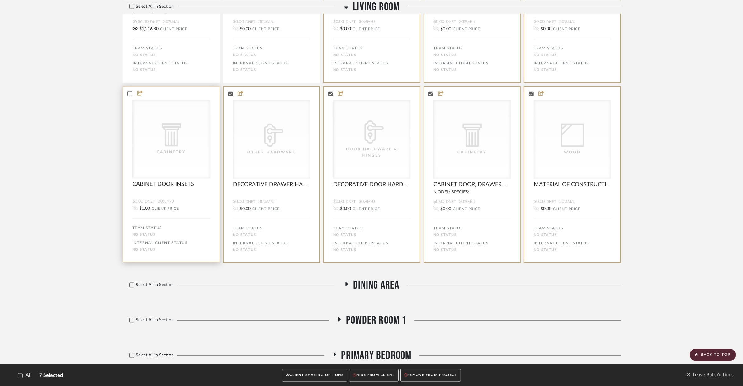
click at [0, 0] on div "CategoryIconArchitectural Created with Sketch. Cabinetry" at bounding box center [0, 0] width 0 height 0
click at [435, 381] on button "REMOVE FROM PROJECT" at bounding box center [430, 375] width 60 height 13
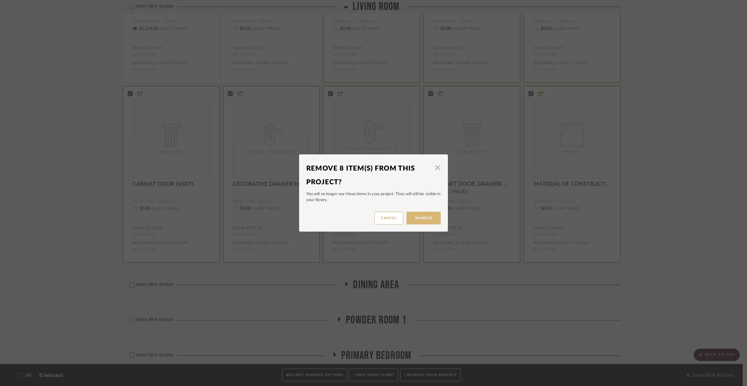
click at [428, 222] on button "Remove" at bounding box center [424, 218] width 34 height 13
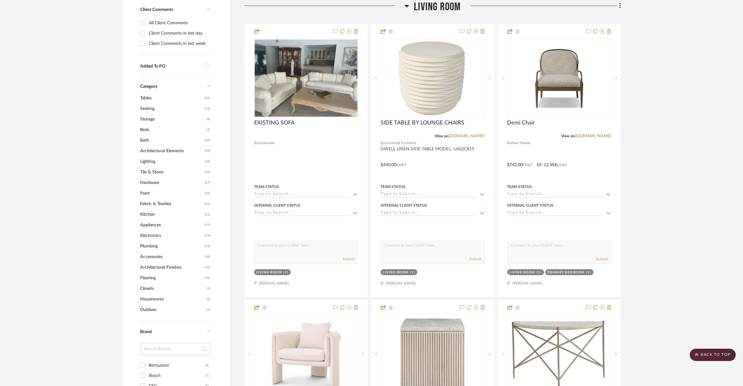
scroll to position [388, 0]
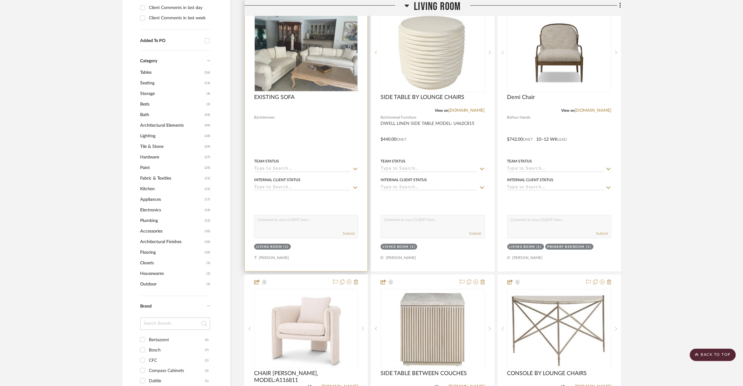
click at [360, 176] on div at bounding box center [306, 135] width 123 height 272
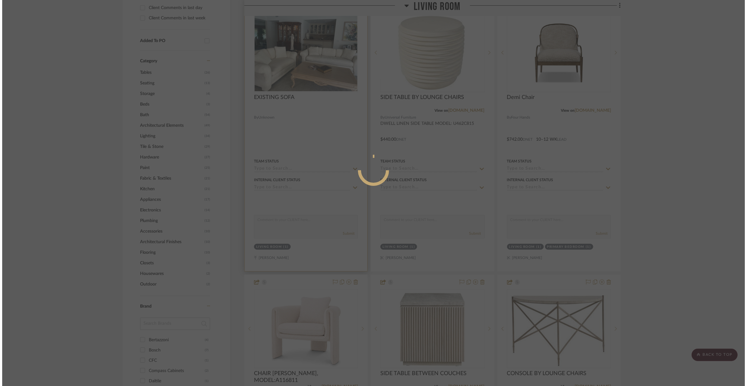
scroll to position [0, 0]
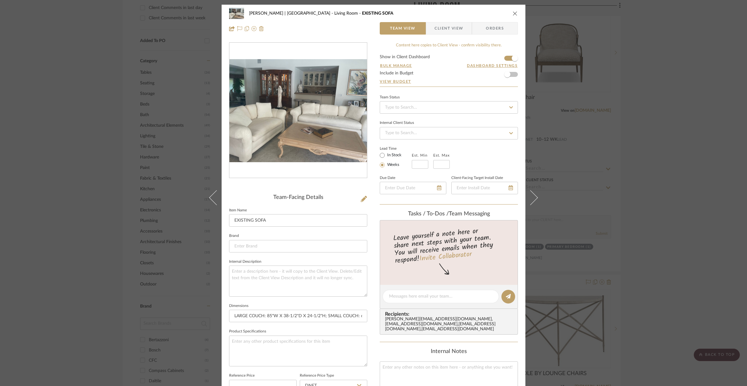
click at [514, 13] on icon "close" at bounding box center [515, 13] width 5 height 5
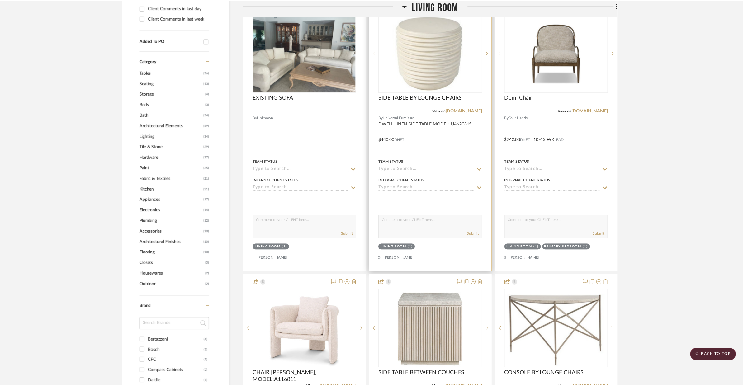
scroll to position [388, 0]
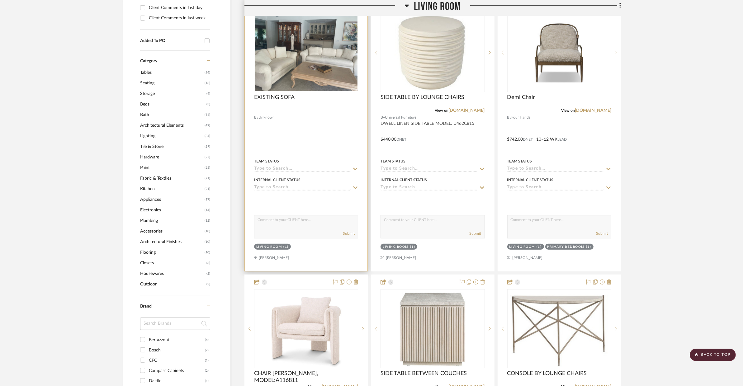
click at [355, 185] on icon at bounding box center [355, 187] width 6 height 5
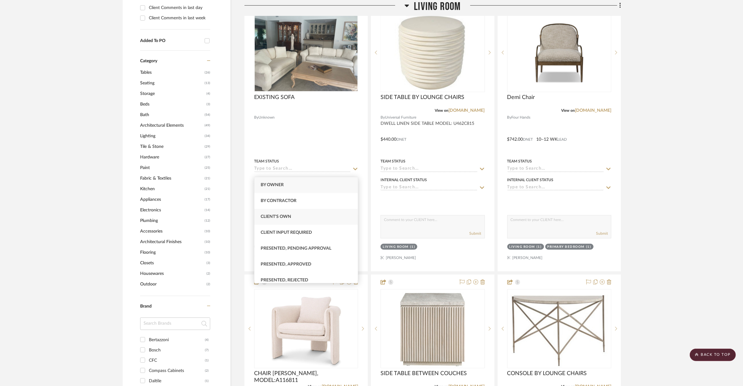
click at [314, 215] on div "Client's Own" at bounding box center [305, 217] width 103 height 16
type input "[DATE]"
type input "Client's Own"
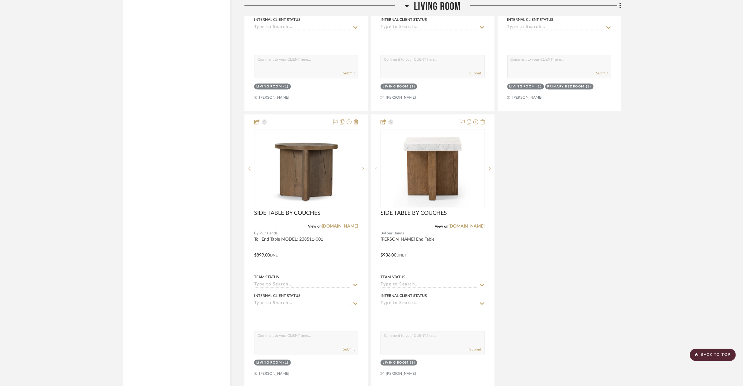
scroll to position [1937, 0]
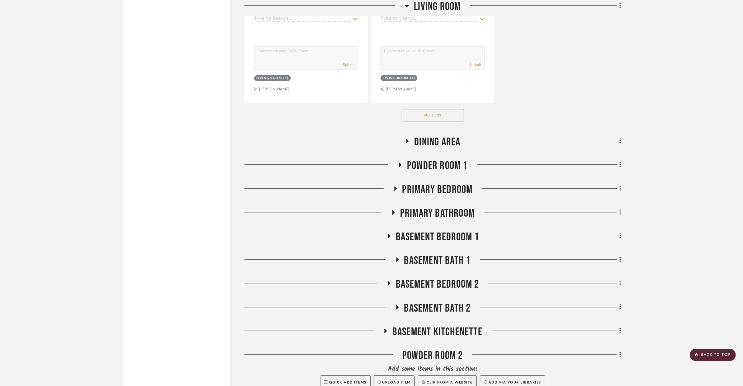
click at [454, 135] on span "DINING AREA" at bounding box center [437, 141] width 46 height 13
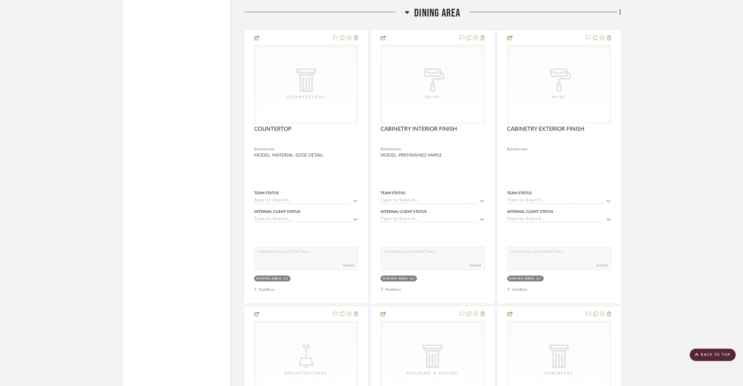
scroll to position [0, 0]
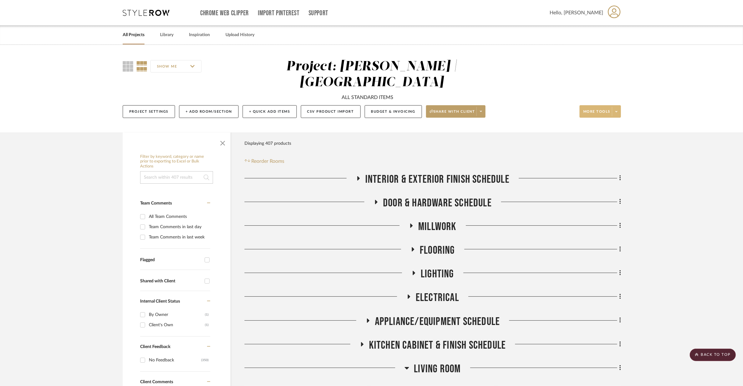
click at [599, 107] on span at bounding box center [616, 111] width 9 height 9
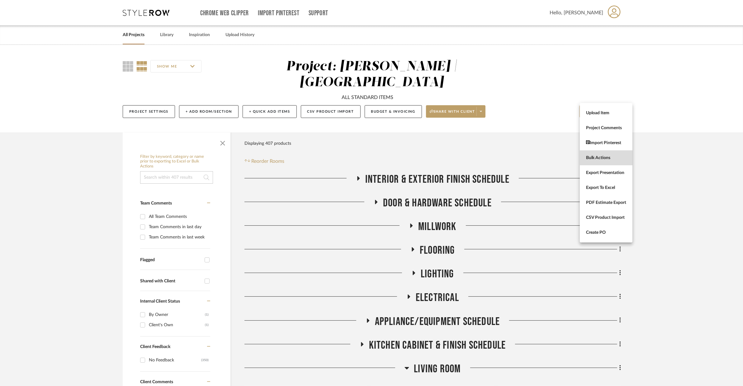
click at [599, 155] on span "Bulk Actions" at bounding box center [606, 157] width 40 height 5
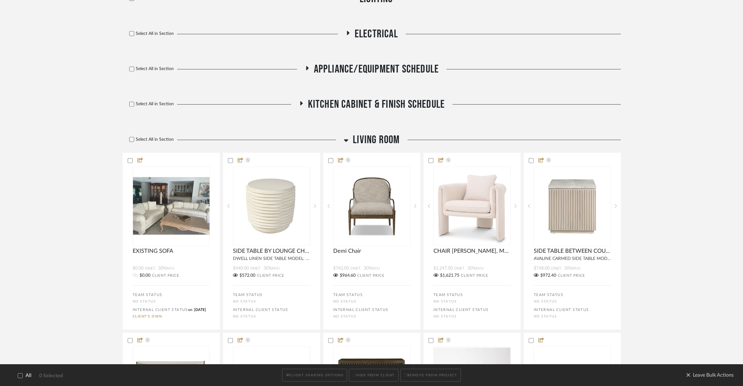
scroll to position [488, 0]
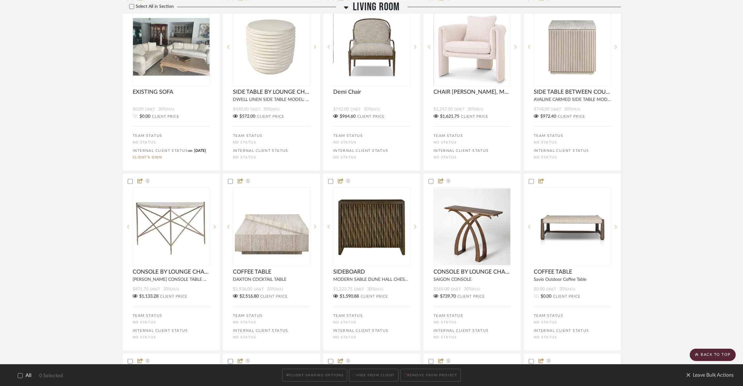
click at [382, 9] on span "Living Room" at bounding box center [376, 6] width 47 height 13
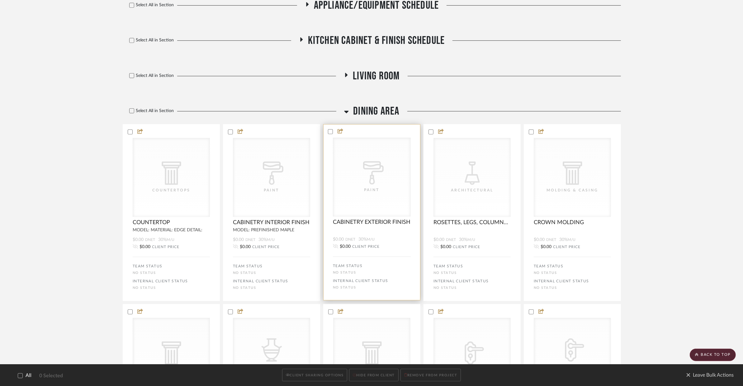
scroll to position [400, 0]
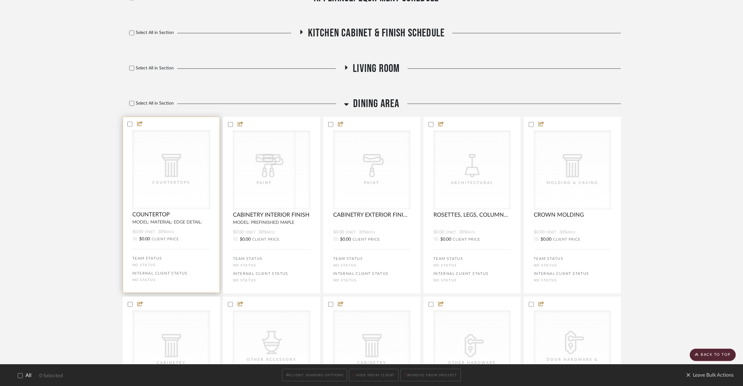
click at [0, 0] on div "CategoryIconArchitectural Created with Sketch. Countertops" at bounding box center [0, 0] width 0 height 0
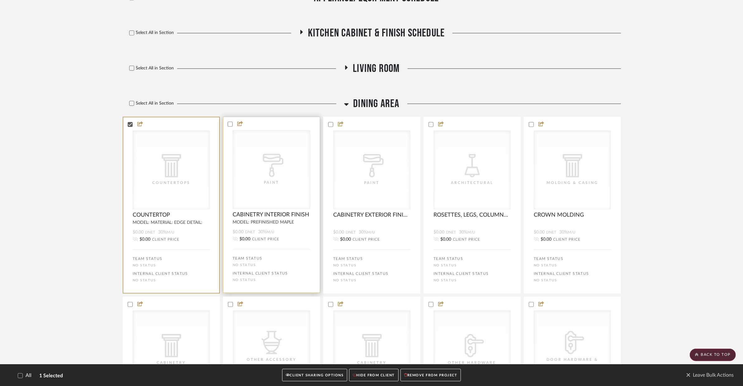
click at [258, 179] on div "Paint" at bounding box center [271, 182] width 62 height 6
click at [367, 179] on div "Paint" at bounding box center [372, 182] width 62 height 6
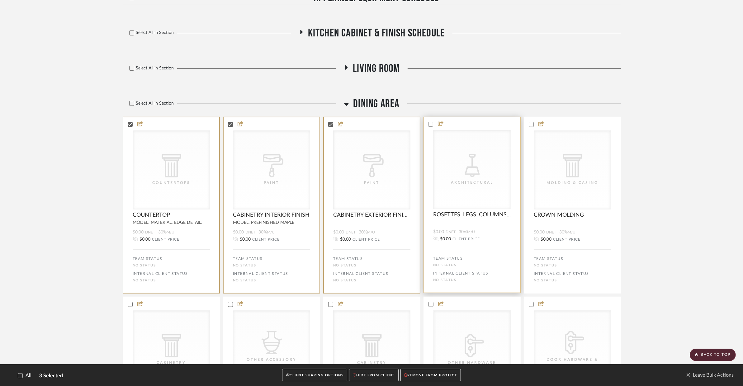
click at [478, 179] on div "Architectural" at bounding box center [472, 182] width 62 height 6
click at [0, 0] on div "Molding & Casing" at bounding box center [0, 0] width 0 height 0
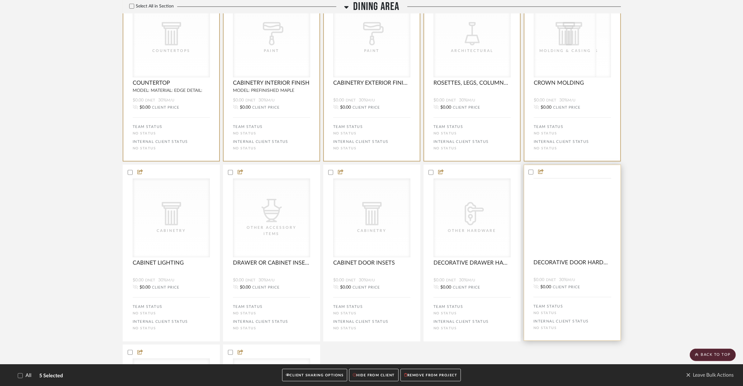
scroll to position [552, 0]
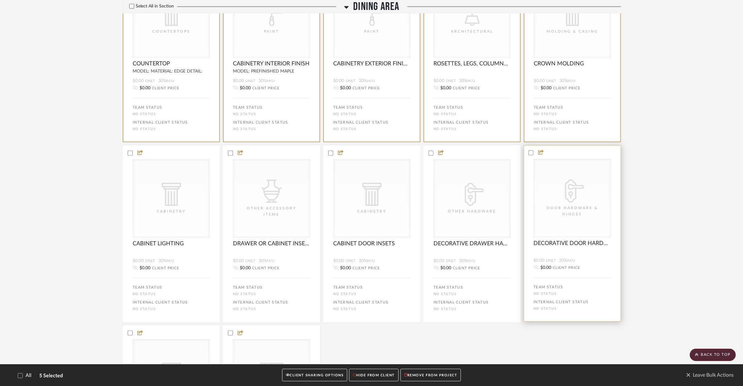
click at [0, 0] on icon "CategoryIconHardware Created with Sketch." at bounding box center [0, 0] width 0 height 0
click at [0, 0] on div "CategoryIconHardware Created with Sketch. Other Hardware" at bounding box center [0, 0] width 0 height 0
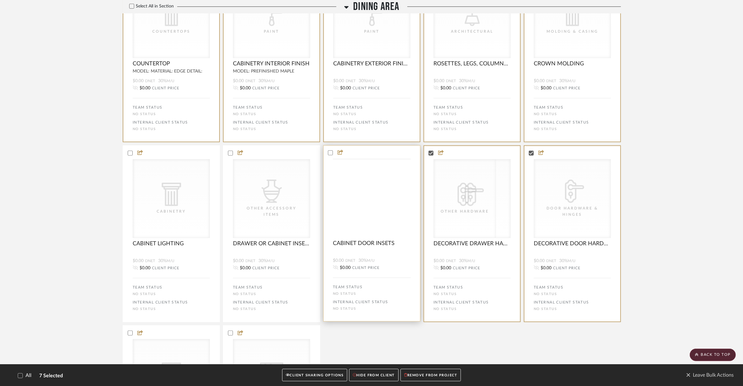
click at [0, 0] on div "CategoryIconArchitectural Created with Sketch. Cabinetry" at bounding box center [0, 0] width 0 height 0
click at [0, 0] on div "Other Accessory Items" at bounding box center [0, 0] width 0 height 0
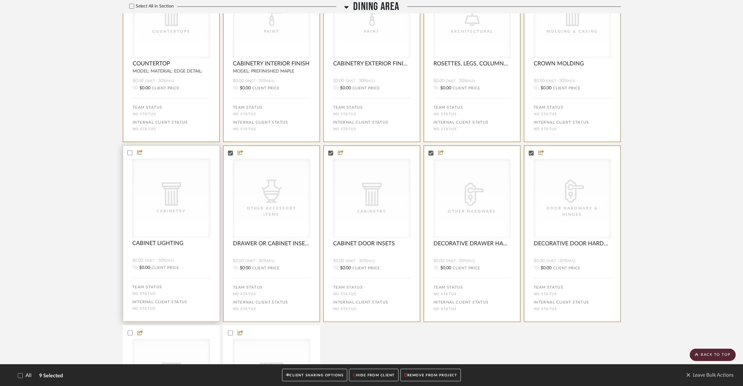
click at [0, 0] on div "CategoryIconArchitectural Created with Sketch. Cabinetry" at bounding box center [0, 0] width 0 height 0
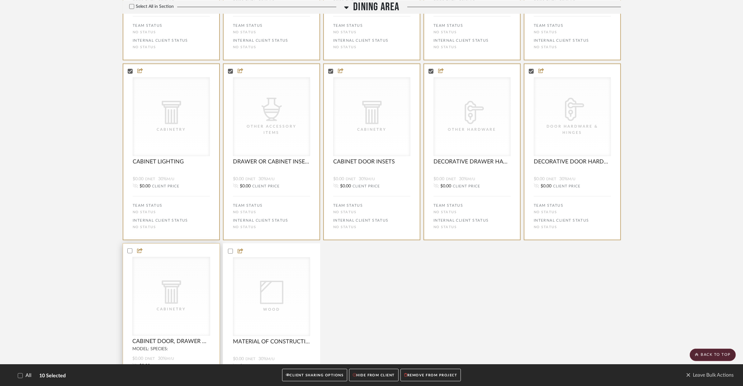
scroll to position [671, 0]
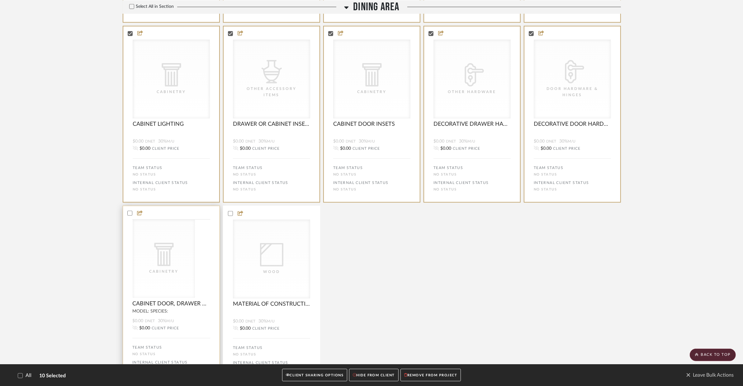
click at [0, 0] on div "CategoryIconArchitectural Created with Sketch. Cabinetry" at bounding box center [0, 0] width 0 height 0
click at [0, 0] on icon at bounding box center [0, 0] width 0 height 0
click at [442, 375] on button "REMOVE FROM PROJECT" at bounding box center [430, 375] width 60 height 13
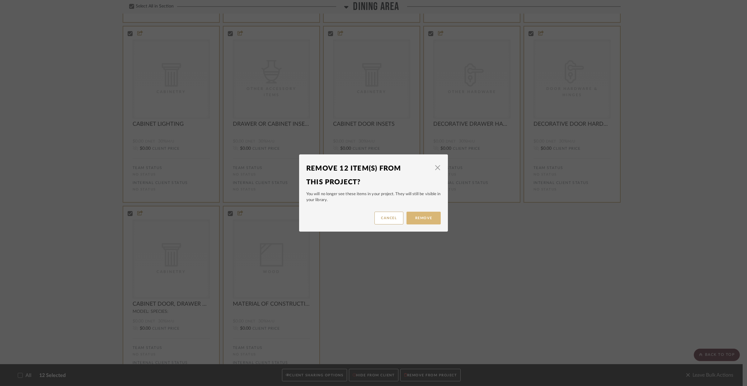
click at [428, 221] on button "Remove" at bounding box center [424, 218] width 34 height 13
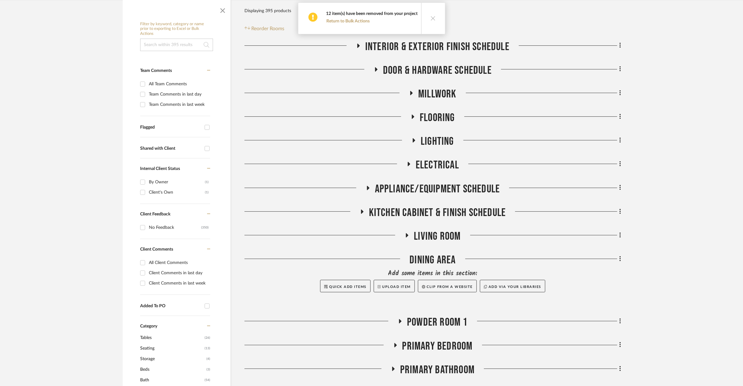
scroll to position [217, 0]
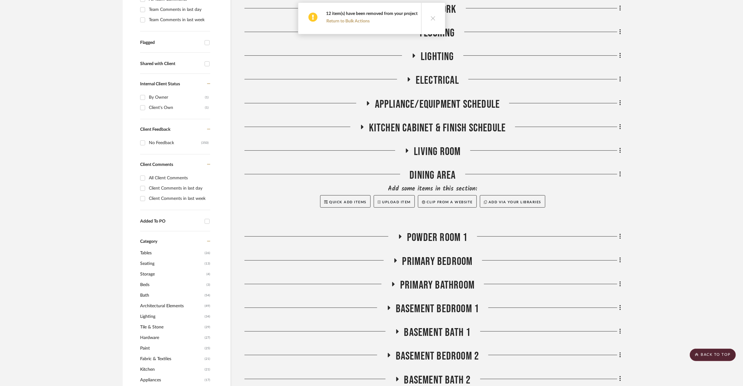
click at [437, 231] on span "POWDER ROOM 1" at bounding box center [437, 237] width 61 height 13
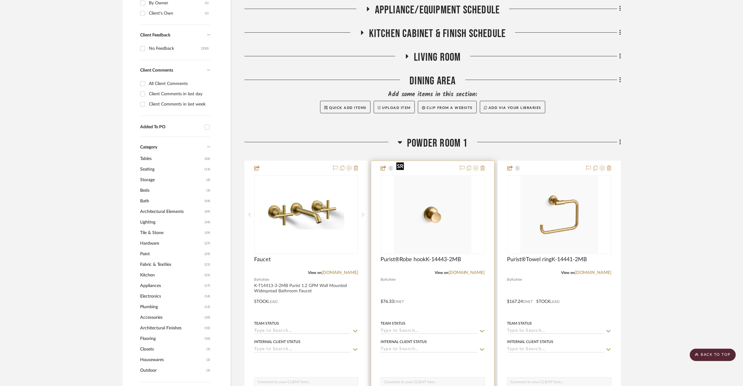
scroll to position [23, 0]
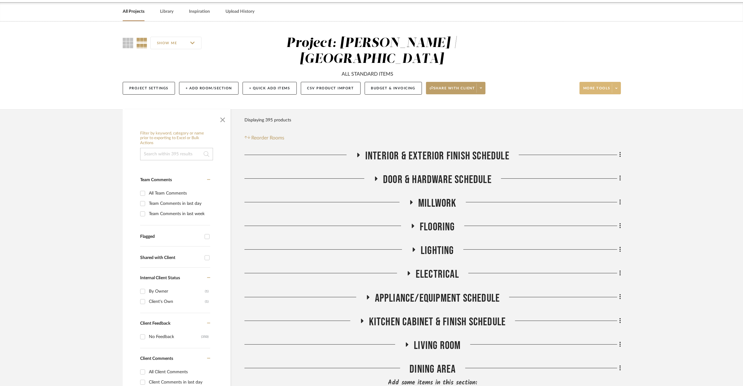
click at [599, 87] on icon at bounding box center [616, 88] width 2 height 3
click at [599, 134] on span "Bulk Actions" at bounding box center [606, 134] width 40 height 5
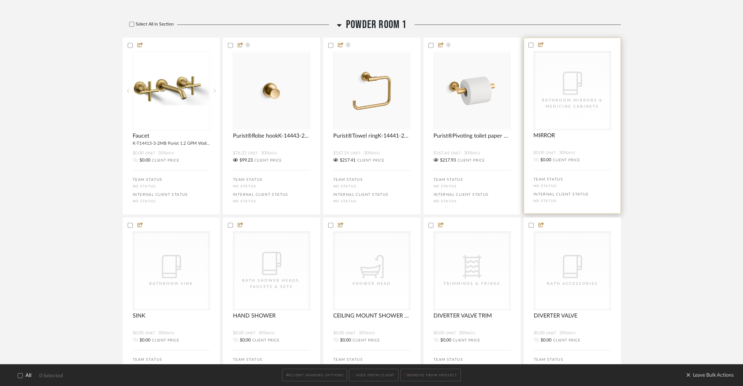
scroll to position [372, 0]
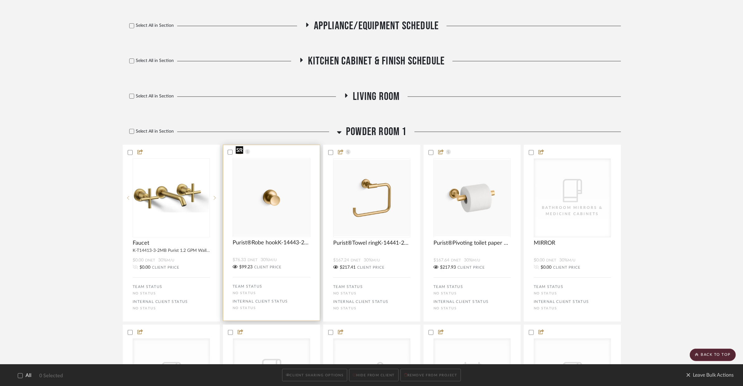
click at [0, 0] on img at bounding box center [0, 0] width 0 height 0
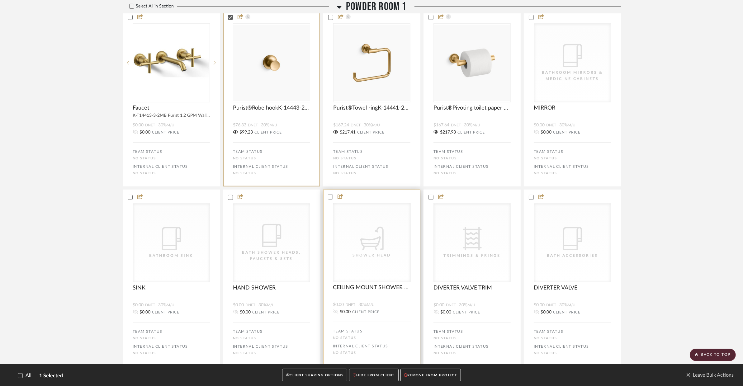
scroll to position [509, 0]
click at [0, 0] on div "CategoryIconPlumbing Created with Sketch. Shower Head" at bounding box center [0, 0] width 0 height 0
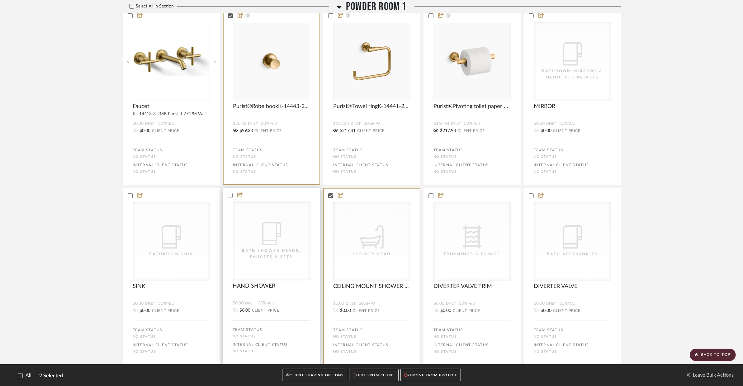
click at [0, 0] on div "CategoryIconBath Bath Shower Heads, Faucets & Sets" at bounding box center [0, 0] width 0 height 0
click at [0, 0] on icon "CategoryIconBath" at bounding box center [0, 0] width 0 height 0
click at [183, 225] on icon "CategoryIconBath" at bounding box center [171, 236] width 23 height 23
click at [0, 0] on div "CategoryIconFabric Created with Sketch. Trimmings & Fringe" at bounding box center [0, 0] width 0 height 0
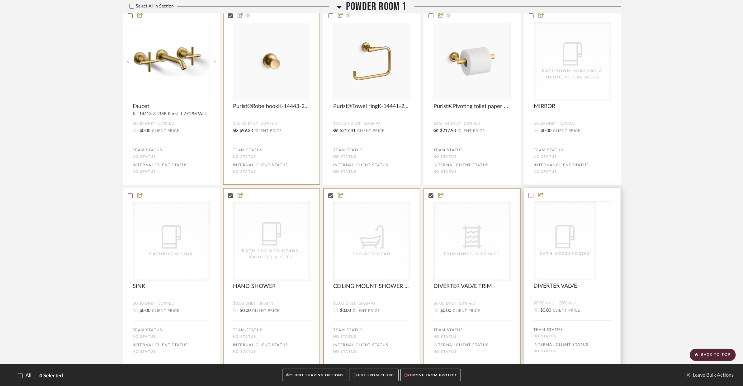
click at [0, 0] on div "CategoryIconBath Bath Accessories" at bounding box center [0, 0] width 0 height 0
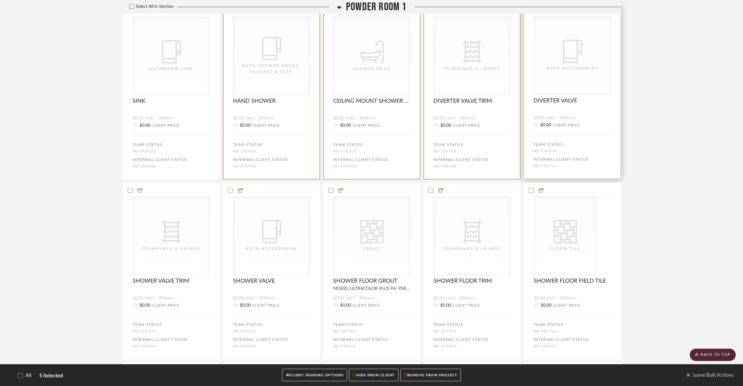
scroll to position [755, 0]
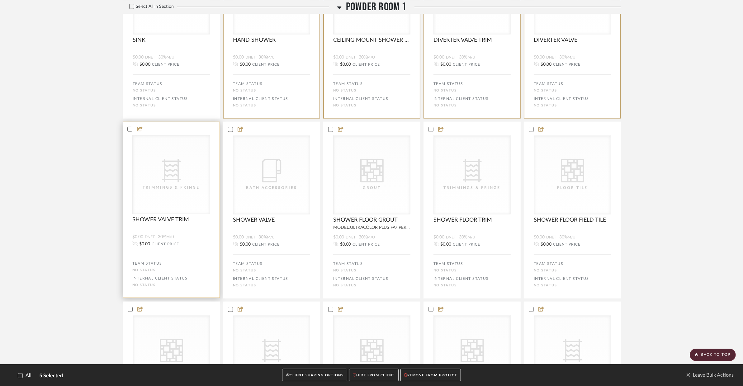
click at [161, 168] on div "CategoryIconFabric Created with Sketch. Trimmings & Fringe CategoryIconFabric C…" at bounding box center [171, 174] width 78 height 79
click at [252, 184] on div "Bath Accessories" at bounding box center [271, 187] width 62 height 6
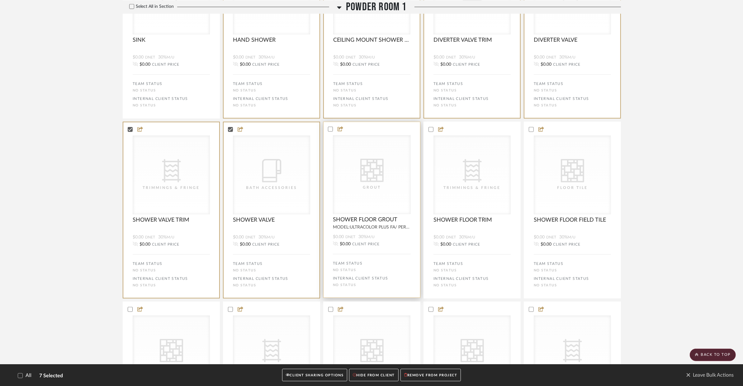
click at [344, 184] on div "Grout" at bounding box center [372, 187] width 62 height 6
click at [0, 0] on div "Trimmings & Fringe" at bounding box center [0, 0] width 0 height 0
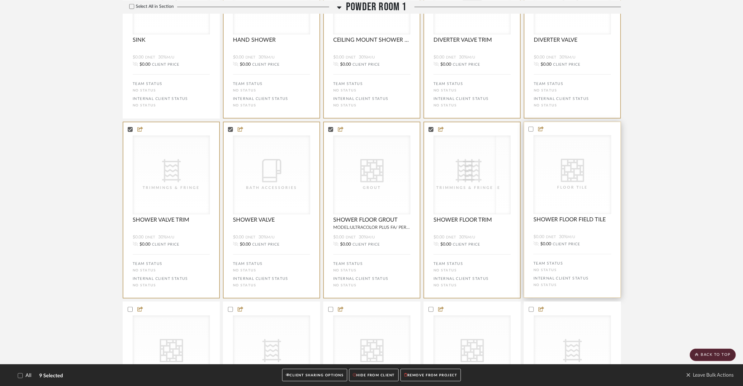
click at [543, 184] on div "Floor Tile" at bounding box center [572, 187] width 62 height 6
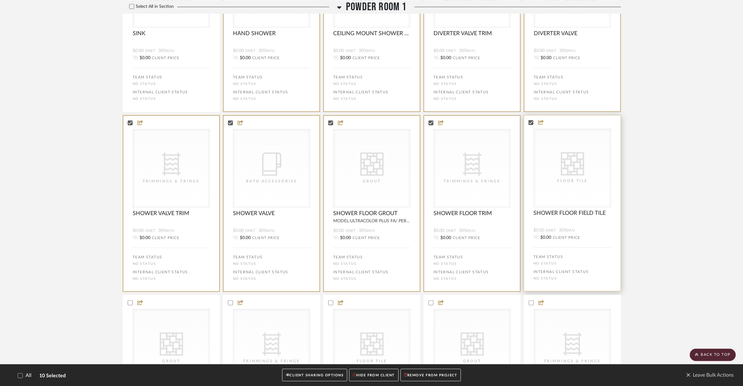
scroll to position [892, 0]
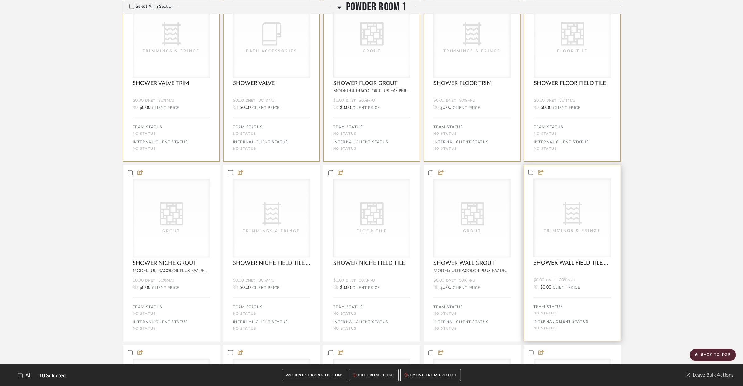
click at [0, 0] on div "CategoryIconFabric Created with Sketch. Trimmings & Fringe" at bounding box center [0, 0] width 0 height 0
click at [0, 0] on icon at bounding box center [0, 0] width 0 height 0
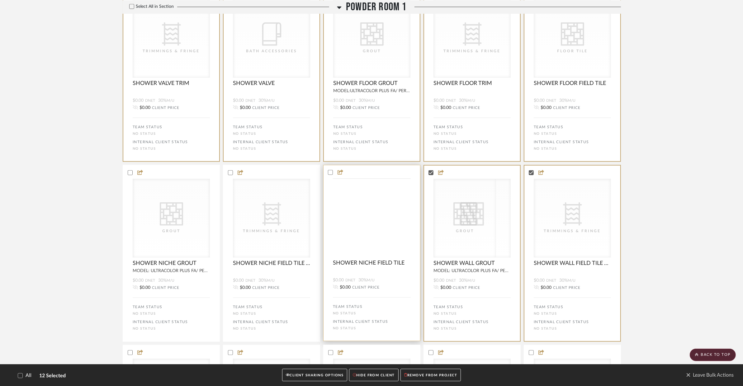
click at [0, 0] on div "CategoryIconTile Created with Sketch. Floor Tile" at bounding box center [0, 0] width 0 height 0
click at [0, 0] on div "CategoryIconFabric Created with Sketch. Trimmings & Fringe" at bounding box center [0, 0] width 0 height 0
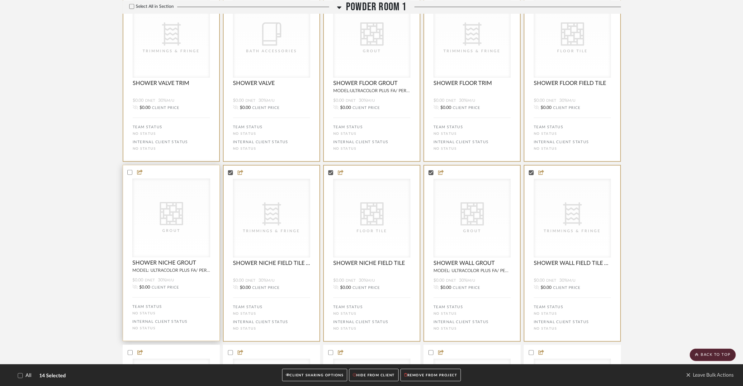
click at [212, 206] on bulk-actions-tile "CategoryIconTile Created with Sketch. Grout SHOWER NICHE GROUT MODEL: ULTRACOLO…" at bounding box center [171, 253] width 97 height 176
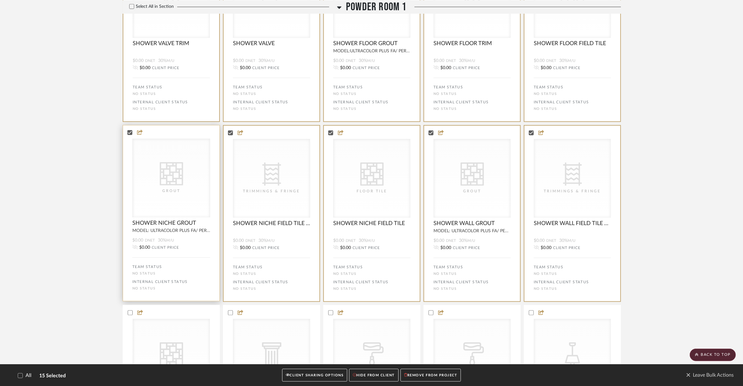
scroll to position [1012, 0]
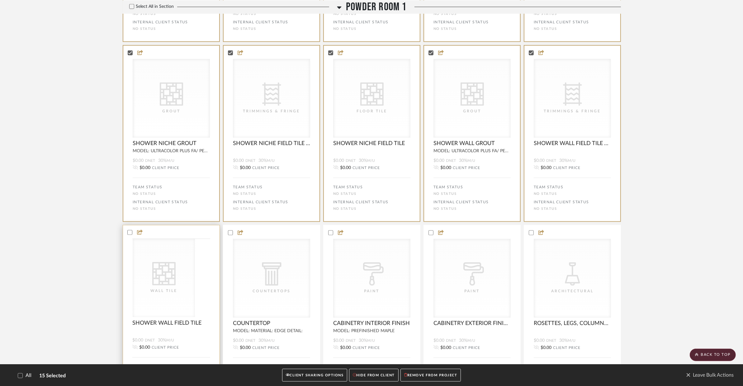
drag, startPoint x: 189, startPoint y: 246, endPoint x: 193, endPoint y: 246, distance: 4.7
click at [0, 0] on div "CategoryIconTile Created with Sketch. Wall Tile" at bounding box center [0, 0] width 0 height 0
click at [0, 0] on div "CategoryIconArchitectural Created with Sketch. Countertops" at bounding box center [0, 0] width 0 height 0
click at [315, 246] on bulk-actions-tile "CategoryIconArchitectural Created with Sketch. Countertops CategoryIconArchitec…" at bounding box center [271, 313] width 97 height 176
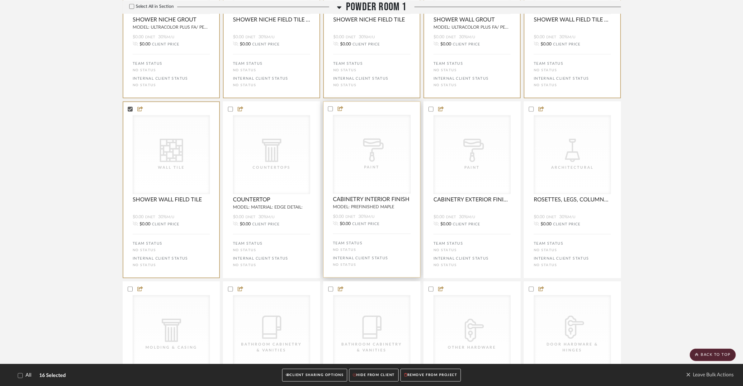
scroll to position [1137, 0]
click at [385, 174] on div "CategoryIconPaint Created with Sketch. Paint" at bounding box center [371, 153] width 77 height 78
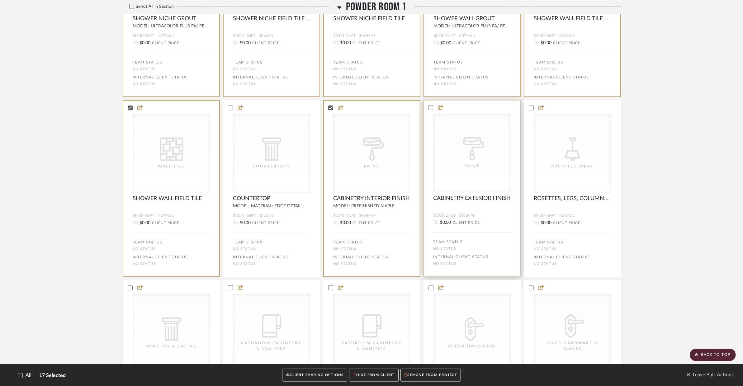
click at [0, 0] on div "Paint" at bounding box center [0, 0] width 0 height 0
click at [0, 0] on div "Architectural" at bounding box center [0, 0] width 0 height 0
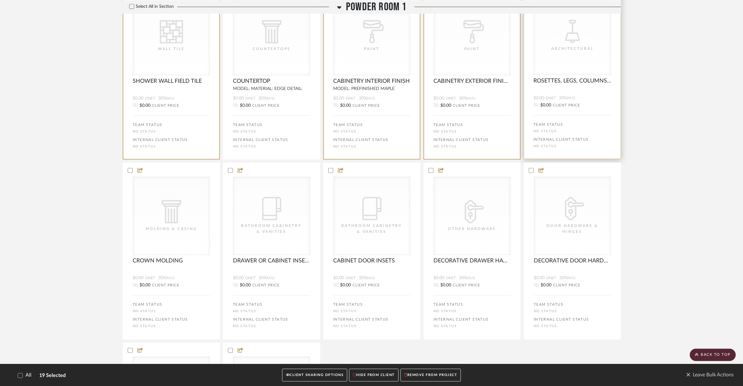
scroll to position [1286, 0]
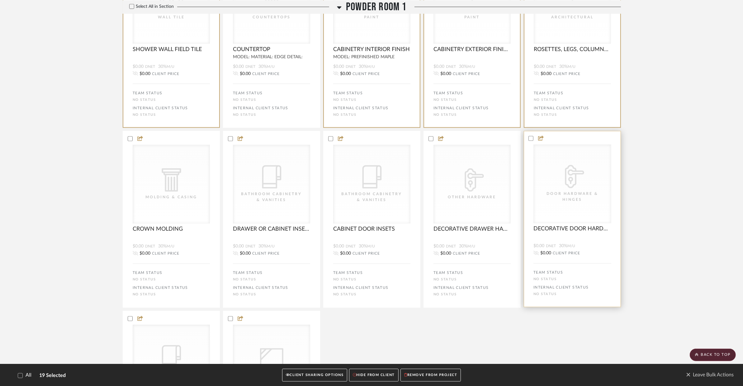
click at [557, 177] on div "CategoryIconHardware Created with Sketch. Door Hardware & Hinges" at bounding box center [572, 184] width 77 height 78
click at [0, 0] on div "CategoryIconHardware Created with Sketch. Other Hardware" at bounding box center [0, 0] width 0 height 0
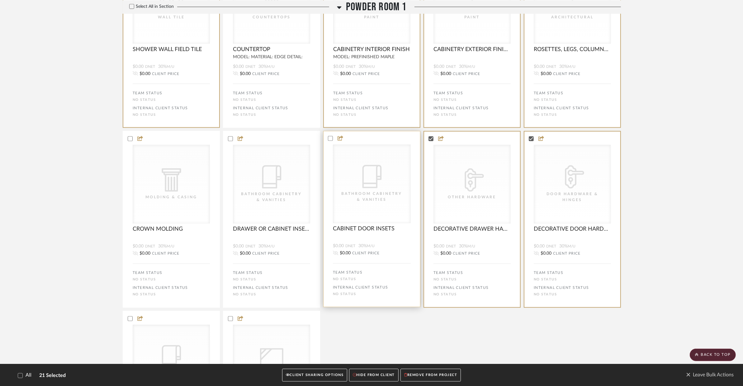
drag, startPoint x: 373, startPoint y: 184, endPoint x: 358, endPoint y: 183, distance: 14.4
click at [0, 0] on div "Bathroom Cabinetry & Vanities" at bounding box center [0, 0] width 0 height 0
click at [0, 0] on div "CategoryIconBath Bathroom Cabinetry & Vanities" at bounding box center [0, 0] width 0 height 0
click at [0, 0] on div "Molding & Casing" at bounding box center [0, 0] width 0 height 0
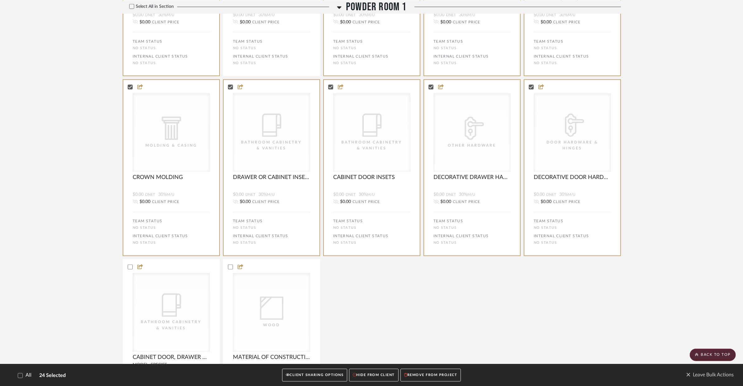
scroll to position [1416, 0]
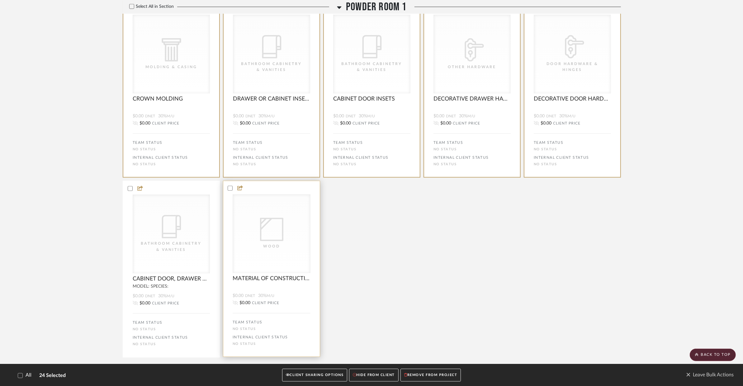
drag, startPoint x: 289, startPoint y: 231, endPoint x: 262, endPoint y: 229, distance: 26.8
click at [0, 0] on div "Wood" at bounding box center [0, 0] width 0 height 0
click at [0, 0] on div "CategoryIconBath Bathroom Cabinetry & Vanities" at bounding box center [0, 0] width 0 height 0
click at [431, 375] on button "REMOVE FROM PROJECT" at bounding box center [430, 375] width 60 height 13
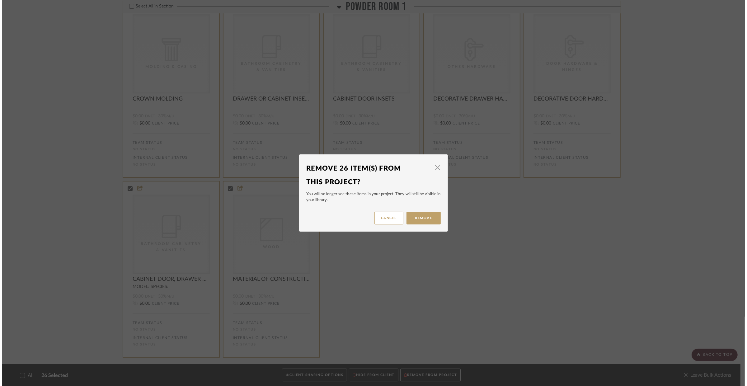
scroll to position [0, 0]
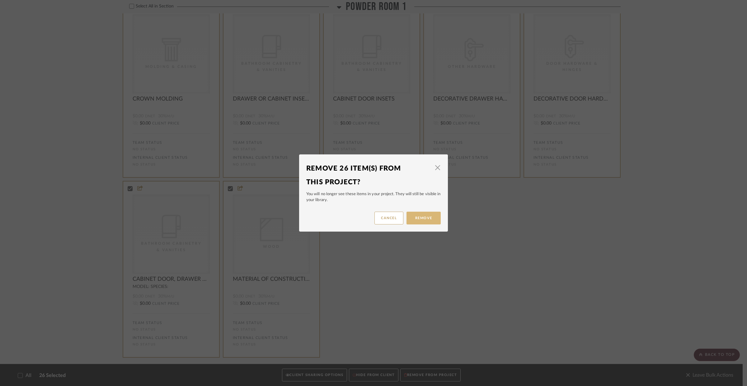
click at [433, 224] on button "Remove" at bounding box center [424, 218] width 34 height 13
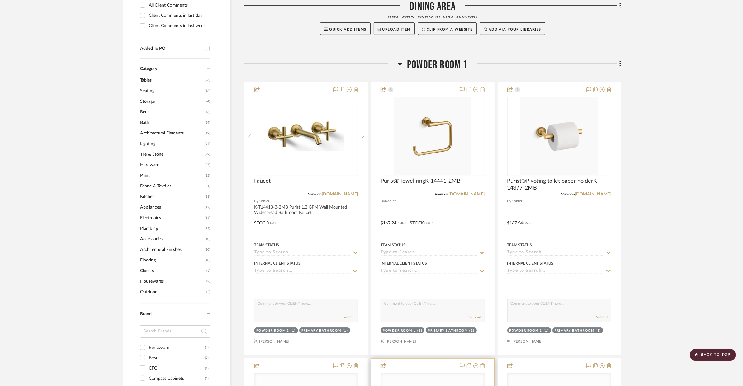
scroll to position [258, 0]
